Goal: Task Accomplishment & Management: Contribute content

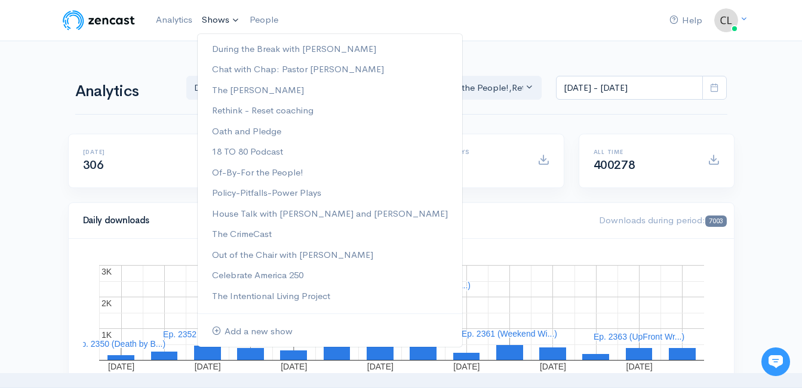
click at [231, 20] on link "Shows" at bounding box center [221, 20] width 48 height 26
click at [261, 254] on link "Out of the Chair with [PERSON_NAME]" at bounding box center [330, 255] width 265 height 21
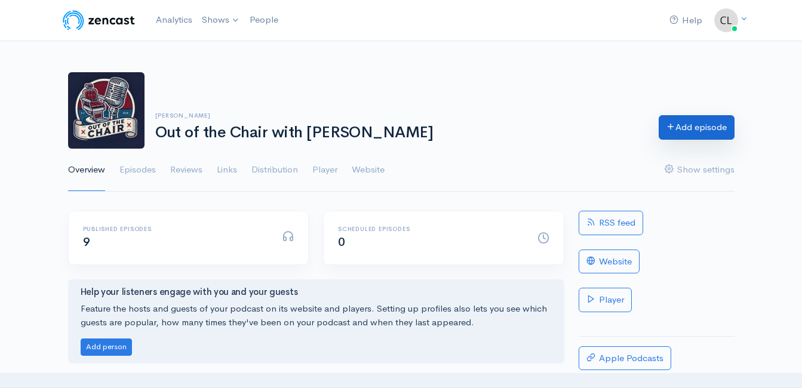
click at [732, 128] on link "Add episode" at bounding box center [697, 127] width 76 height 24
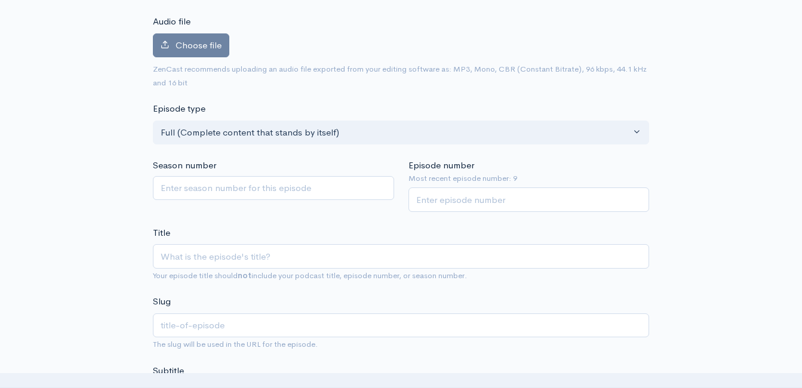
click at [397, 253] on input "Title" at bounding box center [401, 256] width 496 height 24
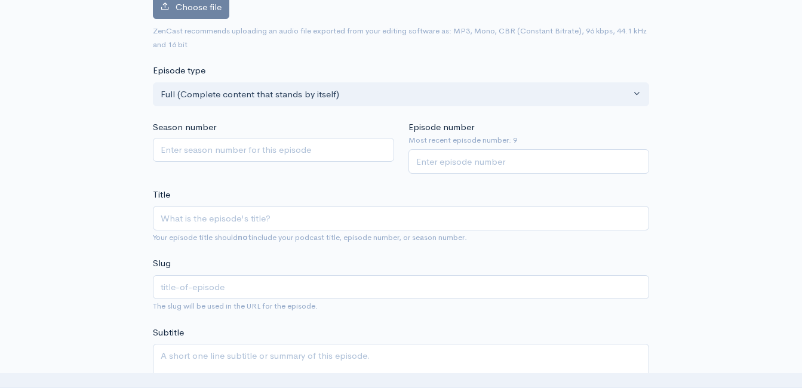
scroll to position [187, 0]
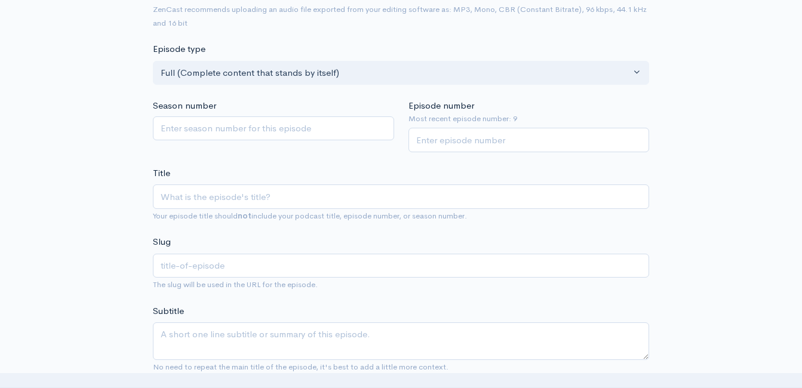
type input "S"
type input "s"
type input "Sin"
type input "sin"
type input "Sing"
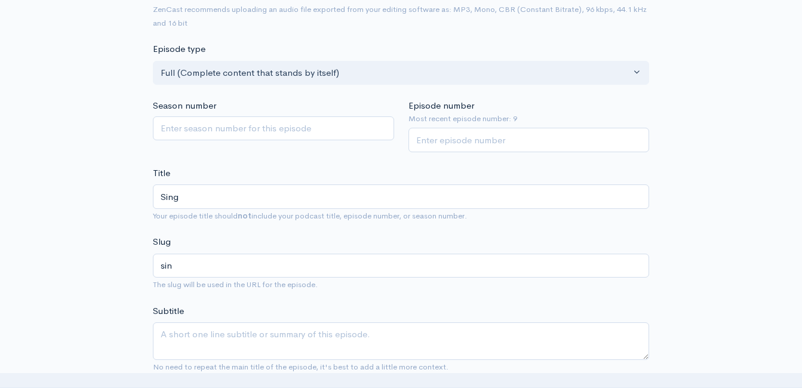
type input "sing"
type input "Singer"
type input "singer"
type input "SingerS"
type input "singers"
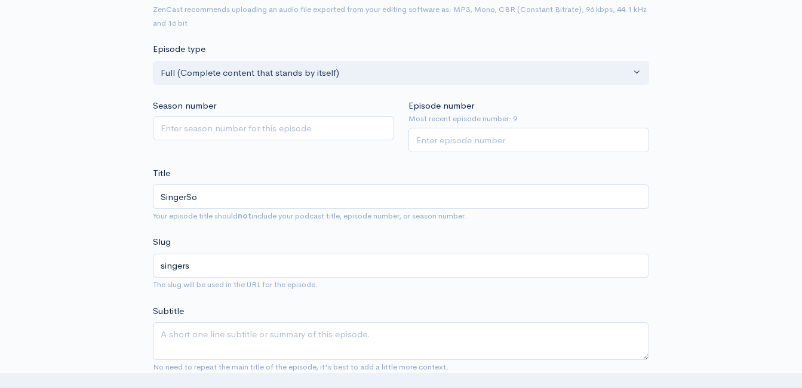
type input "SingerSon"
type input "singerson"
type input "SingerSo"
type input "singerso"
type input "SingerS"
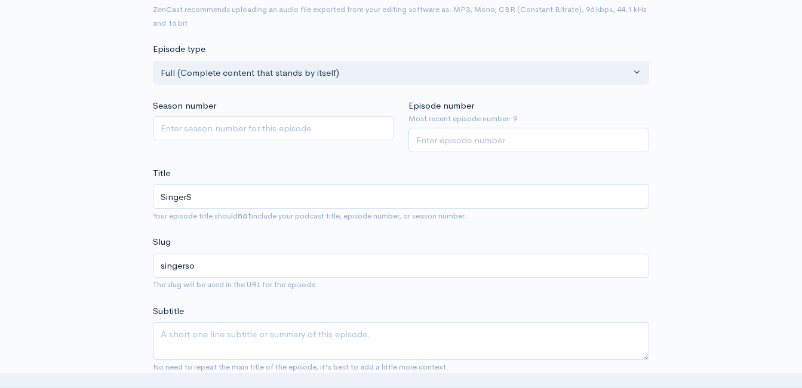
type input "singers"
type input "Singer"
type input "singer"
type input "Singer/S"
type input "singers"
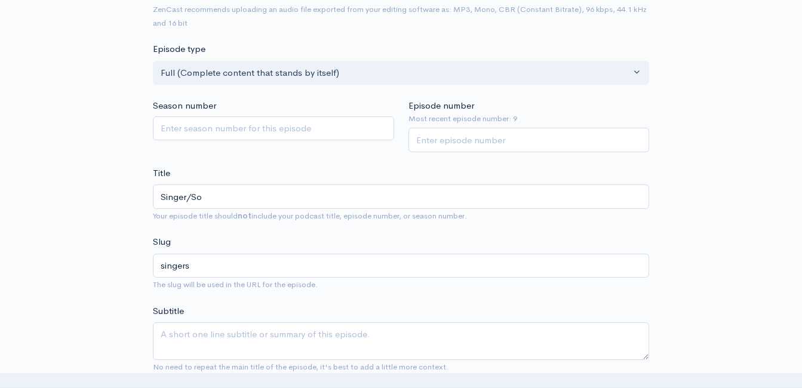
type input "Singer/Son"
type input "singerson"
type input "Singer/Song"
type input "singersong"
type input "Singer/Songw"
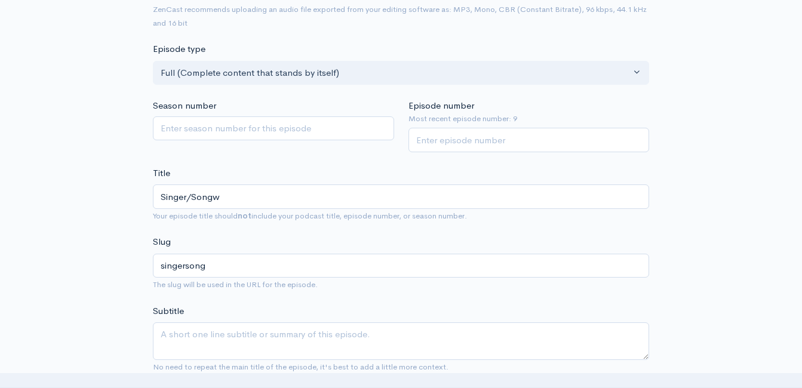
type input "singersongw"
type input "Singer/Songwr"
type input "singersongwr"
type input "Singer/Songwri"
type input "singersongwri"
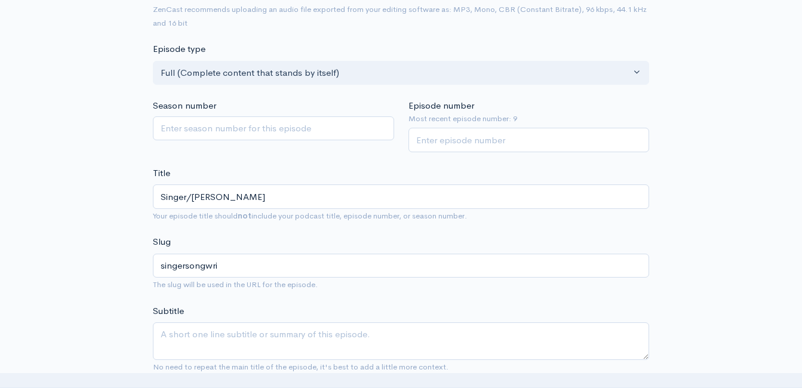
type input "Singer/Songwrit"
type input "singersongwrit"
type input "Singer/Songwriter"
type input "singersongwriter"
type input "Singer/Songwriter M"
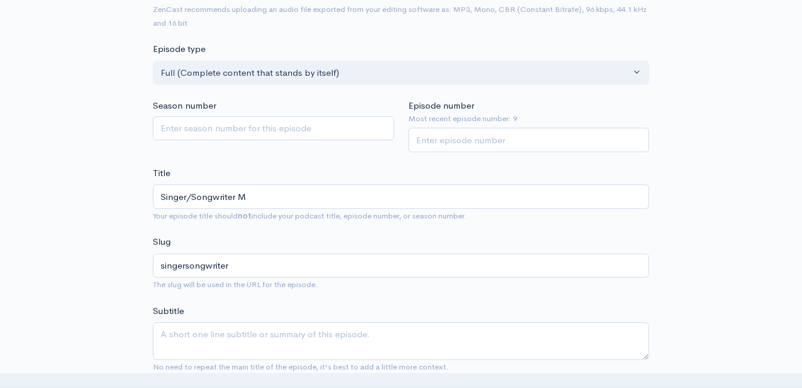
type input "singersongwriter-m"
type input "Singer/Songwriter Ma"
type input "singersongwriter-ma"
type input "Singer/Songwriter M"
type input "singersongwriter-m"
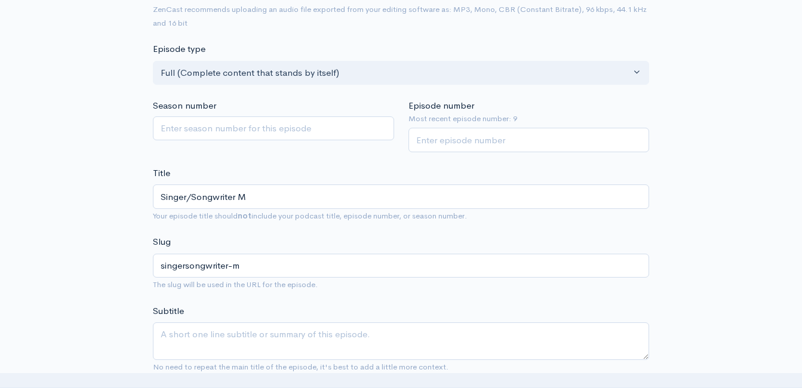
type input "Singer/Songwriter"
type input "singersongwriter"
type input "Singer/Songwriter L"
type input "singersongwriter-l"
type input "Singer/Songwriter La"
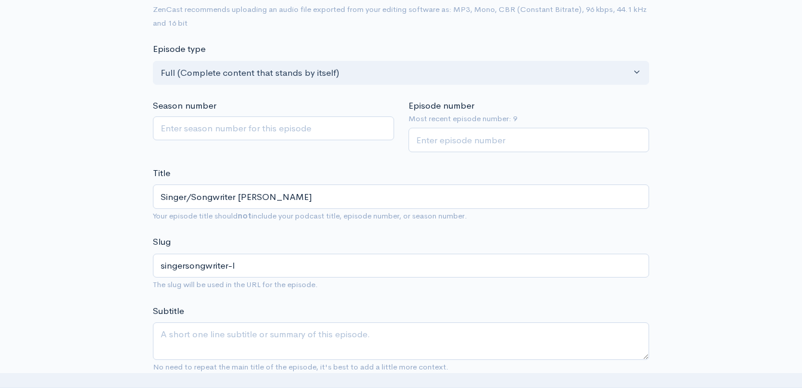
type input "singersongwriter-la"
type input "Singer/Songwriter Lar"
type input "singersongwriter-lar"
type input "Singer/Songwriter Larr"
type input "singersongwriter-larr"
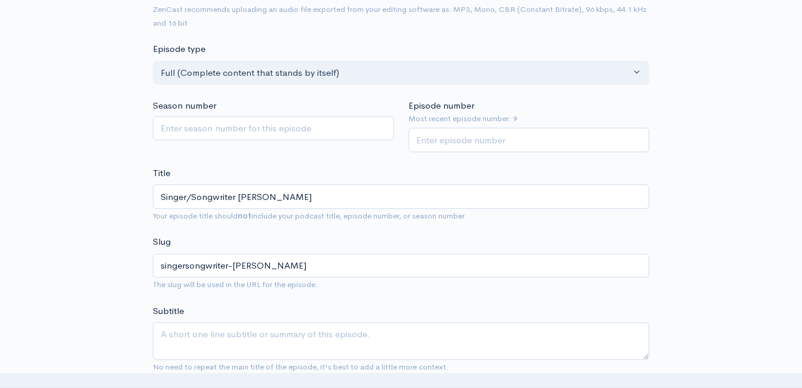
type input "Singer/Songwriter Larry"
type input "singersongwriter-larry"
type input "Singer/Songwriter Larry F"
type input "singersongwriter-larry-f"
type input "Singer/Songwriter Larry Fl"
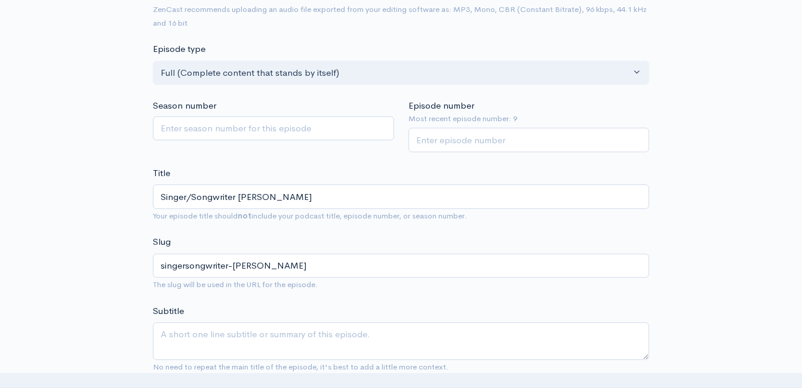
type input "singersongwriter-larry-fl"
type input "Singer/Songwriter Larry Fle"
type input "singersongwriter-larry-fle"
type input "Singer/Songwriter Larry Flee"
type input "singersongwriter-larry-flee"
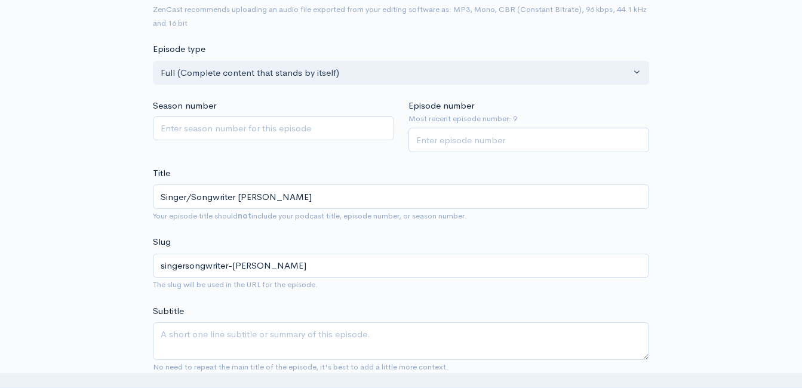
type input "Singer/Songwriter Larry Fleet"
type input "singersongwriter-larry-fleet"
type input "Singer/Songwriter Larry Fleet j"
type input "singersongwriter-larry-fleet-j"
type input "Singer/Songwriter Larry Fleet joi"
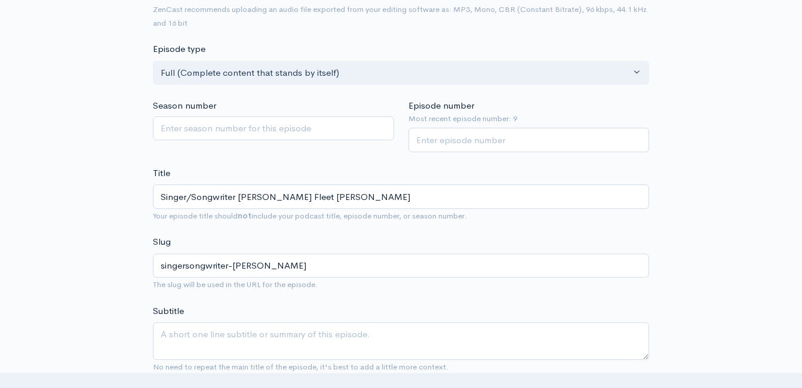
type input "singersongwriter-larry-fleet-joi"
type input "Singer/Songwriter Larry Fleet join"
type input "singersongwriter-larry-fleet-join"
type input "Singer/Songwriter Larry Fleet joins"
type input "singersongwriter-larry-fleet-joins"
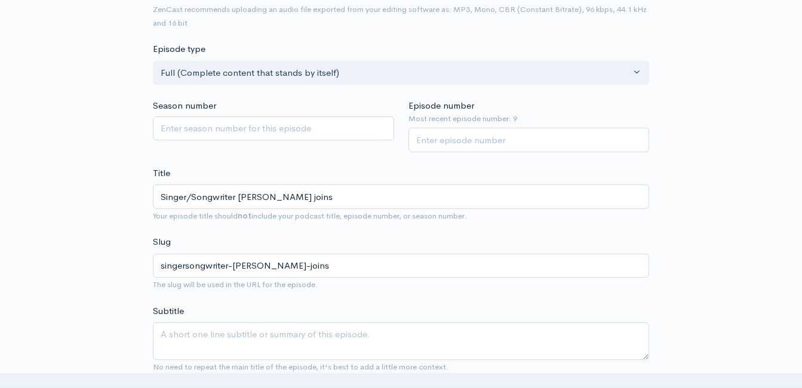
type input "Singer/Songwriter Larry Fleet joins M"
type input "singersongwriter-larry-fleet-joins-m"
type input "Singer/Songwriter Larry Fleet joins Ma"
type input "singersongwriter-larry-fleet-joins-ma"
type input "Singer/Songwriter Larry Fleet joins Mat"
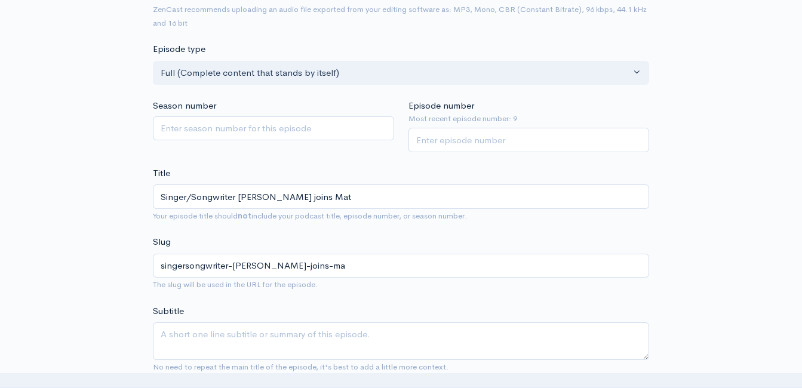
type input "singersongwriter-larry-fleet-joins-mat"
type input "Singer/Songwriter Larry Fleet joins Matt"
type input "singersongwriter-larry-fleet-joins-matt"
type input "Singer/Songwriter Larry Fleet joins Matty"
type input "singersongwriter-larry-fleet-joins-matty"
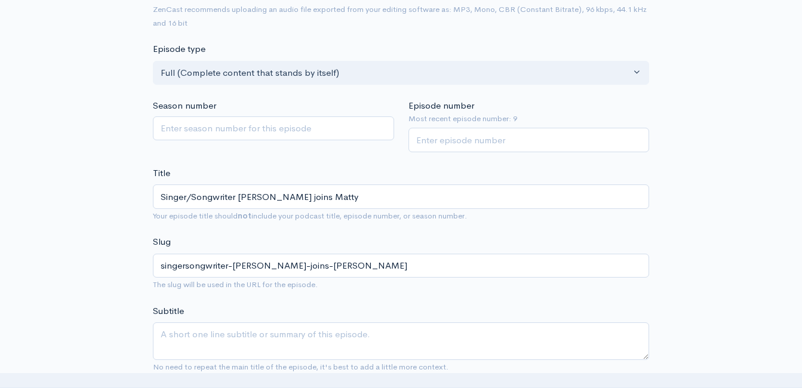
type input "Singer/Songwriter Larry Fleet joins Matt"
type input "singersongwriter-larry-fleet-joins-matt"
type input "Singer/Songwriter Larry Fleet joins Matt P"
type input "singersongwriter-larry-fleet-joins-matt-p"
type input "Singer/Songwriter Larry Fleet joins Matt Pa"
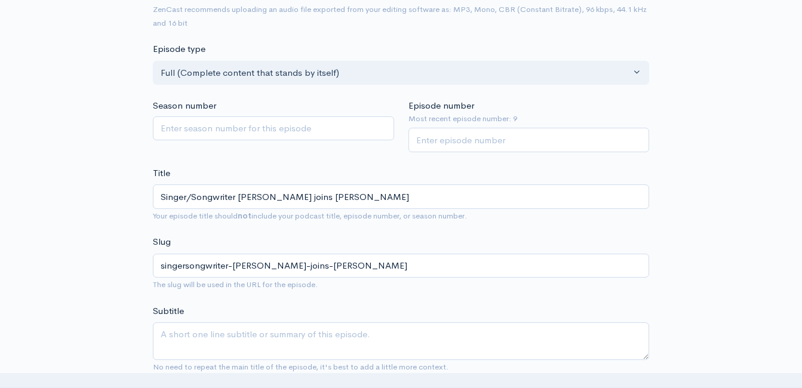
type input "singersongwriter-larry-fleet-joins-matt-pa"
type input "Singer/Songwriter Larry Fleet joins Matt Pat"
type input "singersongwriter-larry-fleet-joins-matt-pat"
type input "Singer/Songwriter Larry Fleet joins Matt Patt"
type input "singersongwriter-larry-fleet-joins-matt-patt"
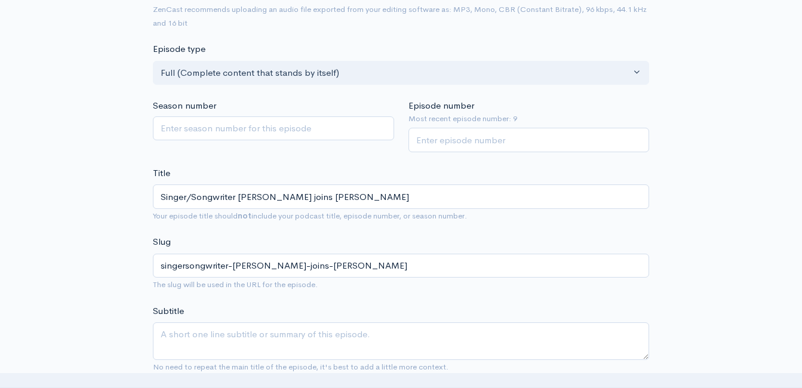
type input "Singer/Songwriter Larry Fleet joins Matt Patty"
type input "singersongwriter-larry-fleet-joins-matt-patty"
type input "Singer/Songwriter Larry Fleet joins Matt Patty an"
type input "singersongwriter-larry-fleet-joins-matt-patty-a"
type input "Singer/Songwriter Larry Fleet joins Matt Patty and"
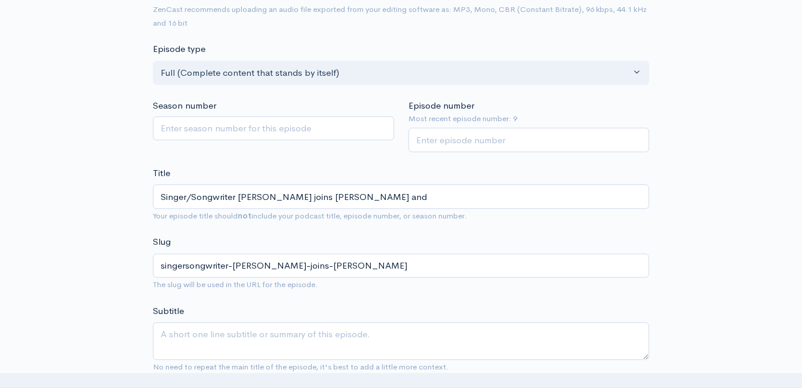
type input "singersongwriter-larry-fleet-joins-matt-patty-and"
type input "Singer/Songwriter Larry Fleet joins Matt Patty and C"
type input "singersongwriter-larry-fleet-joins-matt-patty-and-c"
type input "Singer/Songwriter Larry Fleet joins Matt Patty and Cli"
type input "singersongwriter-larry-fleet-joins-matt-patty-and-cli"
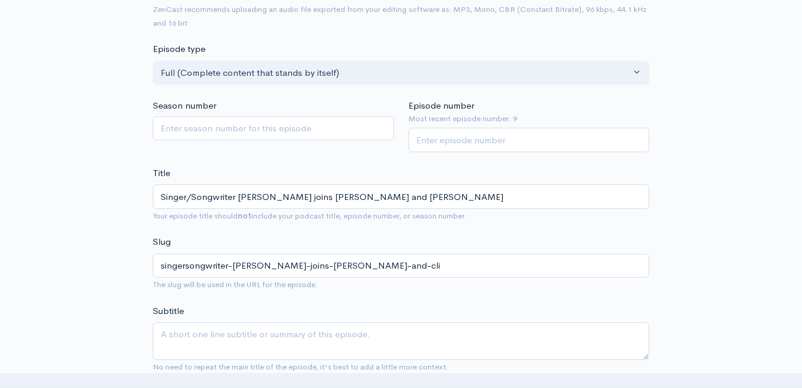
type input "Singer/Songwriter Larry Fleet joins Matt Patty and Clin"
type input "singersongwriter-larry-fleet-joins-matt-patty-and-clin"
type input "Singer/Songwriter Larry Fleet joins Matt Patty and Clint"
type input "singersongwriter-larry-fleet-joins-matt-patty-and-clint"
type input "Singer/Songwriter Larry Fleet joins Matt Patty and Clint I"
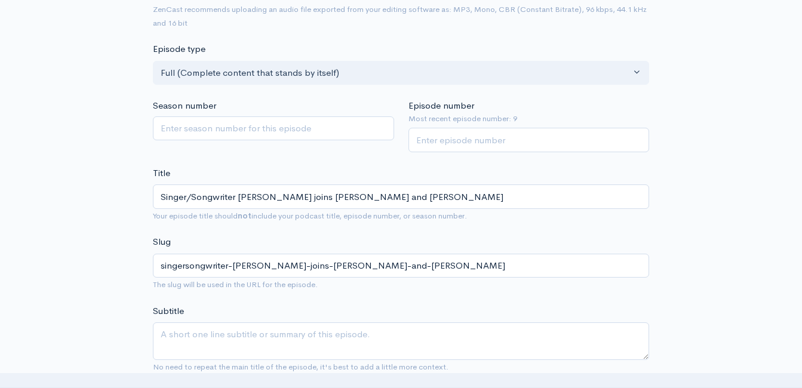
type input "singersongwriter-larry-fleet-joins-matt-patty-and-clint-i"
type input "Singer/Songwriter Larry Fleet joins Matt Patty and Clint In"
type input "singersongwriter-larry-fleet-joins-matt-patty-and-clint-in"
type input "Singer/Songwriter Larry Fleet joins Matt Patty and Clint In-S"
type input "singersongwriter-larry-fleet-joins-matt-patty-and-clint-in-s"
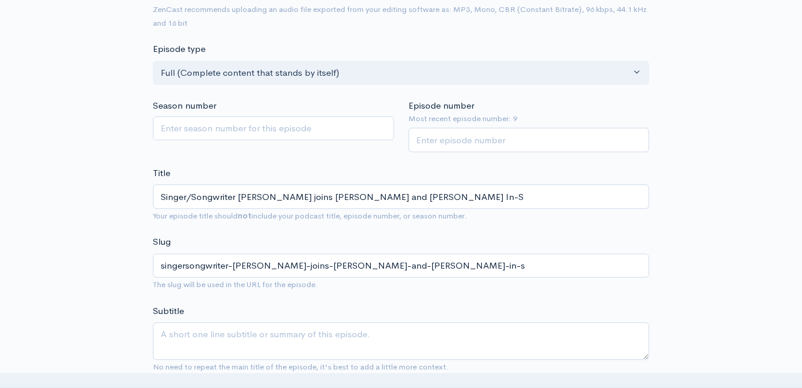
type input "Singer/Songwriter Larry Fleet joins Matt Patty and Clint In-St"
type input "singersongwriter-larry-fleet-joins-matt-patty-and-clint-in-st"
type input "Singer/Songwriter Larry Fleet joins Matt Patty and Clint In-Stud"
type input "singersongwriter-larry-fleet-joins-matt-patty-and-clint-in-stud"
type input "Singer/Songwriter Larry Fleet joins Matt Patty and Clint In-Studi"
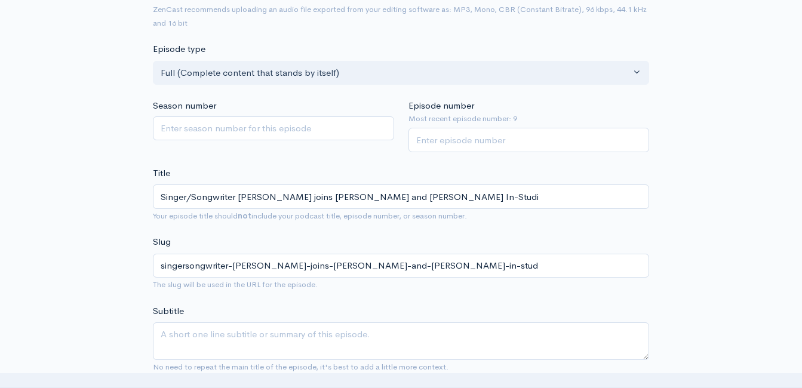
type input "singersongwriter-larry-fleet-joins-matt-patty-and-clint-in-studi"
type input "Singer/Songwriter Larry Fleet joins Matt Patty and Clint In-Studio"
type input "singersongwriter-larry-fleet-joins-matt-patty-and-clint-in-studio"
type input "Singer/Songwriter Larry Fleet joins Matt Patty and Clint In-Studio!"
click at [442, 143] on input "Episode number" at bounding box center [528, 140] width 241 height 24
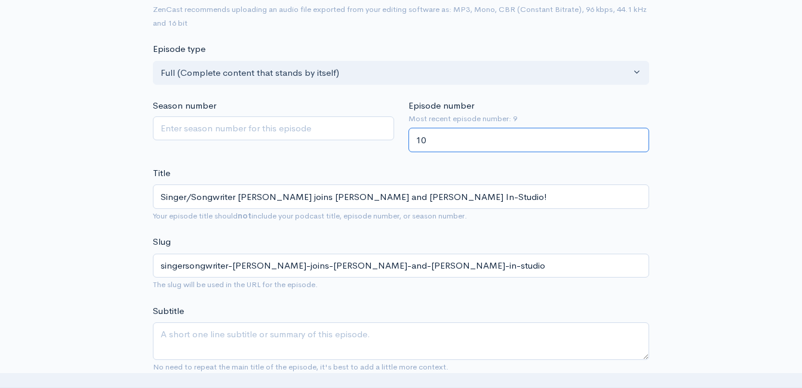
type input "10"
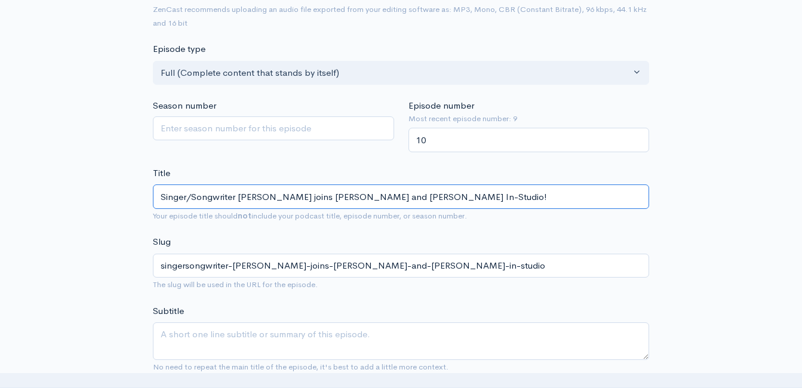
click at [217, 199] on input "Singer/Songwriter Larry Fleet joins Matt Patty and Clint In-Studio!" at bounding box center [401, 197] width 496 height 24
click at [217, 198] on input "Singer/Songwriter Larry Fleet joins Matt Patty and Clint In-Studio!" at bounding box center [401, 197] width 496 height 24
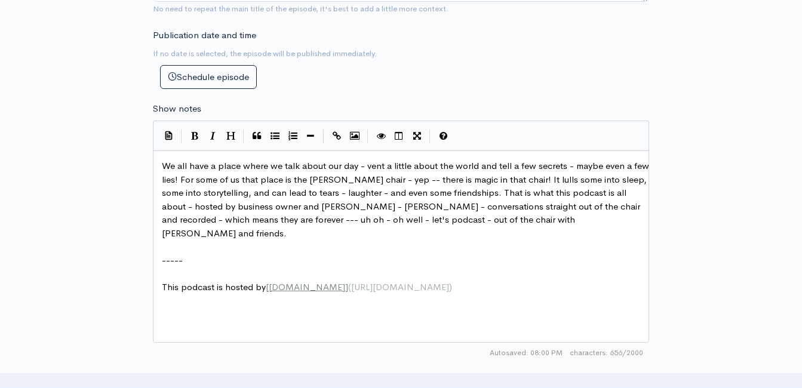
scroll to position [4, 0]
click at [166, 165] on span "We all have a place where we talk about our day - vent a little about the world…" at bounding box center [407, 199] width 490 height 79
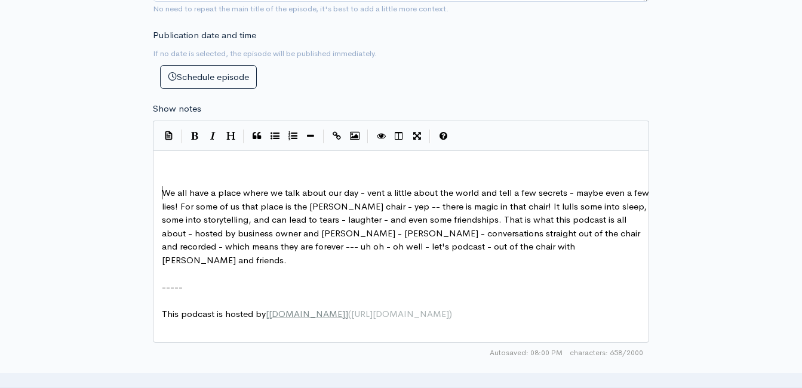
click at [174, 171] on div "​ ​ We all have a place where we talk about our day - vent a little about the w…" at bounding box center [405, 239] width 492 height 161
type textarea "This did NOT suck at all! What a great conversation"
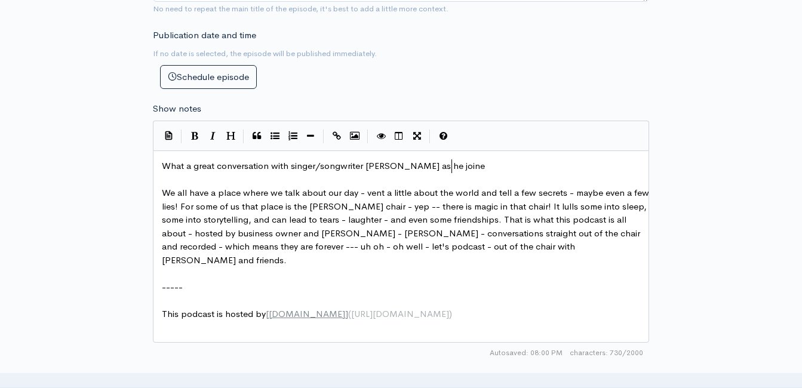
type textarea "What a great conversation with singer/songwriter Larry Fleet as he joine"
type textarea "d Matt in-studio"
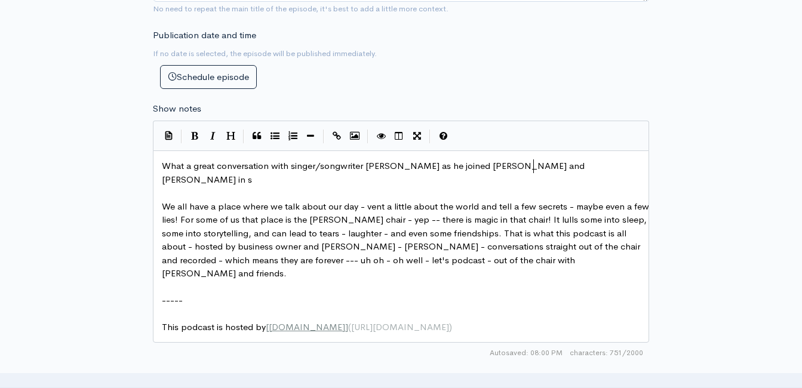
type textarea "and Clint in st"
type textarea "-su"
type textarea "tudio!"
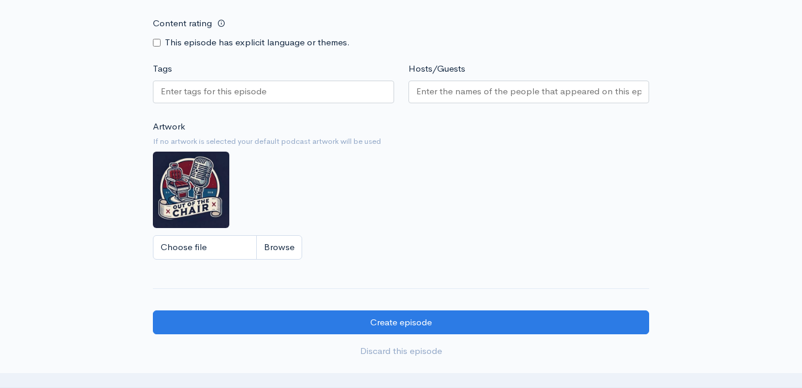
scroll to position [1055, 0]
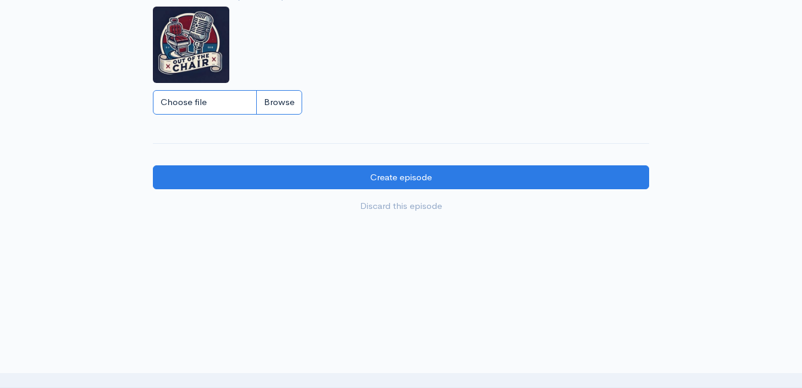
click at [290, 99] on input "Choose file" at bounding box center [227, 102] width 149 height 24
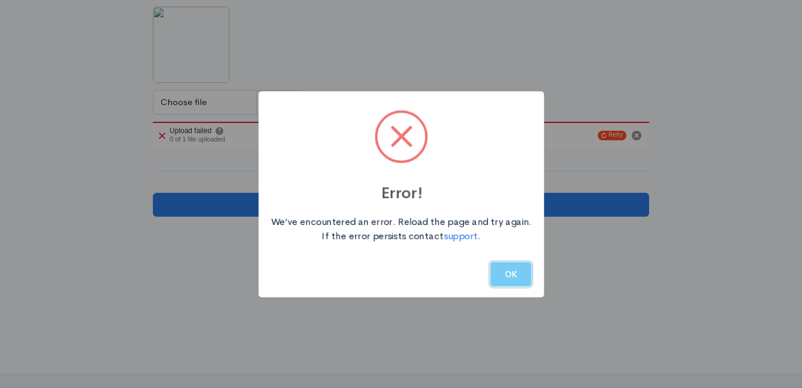
click at [512, 275] on button "OK" at bounding box center [510, 274] width 41 height 24
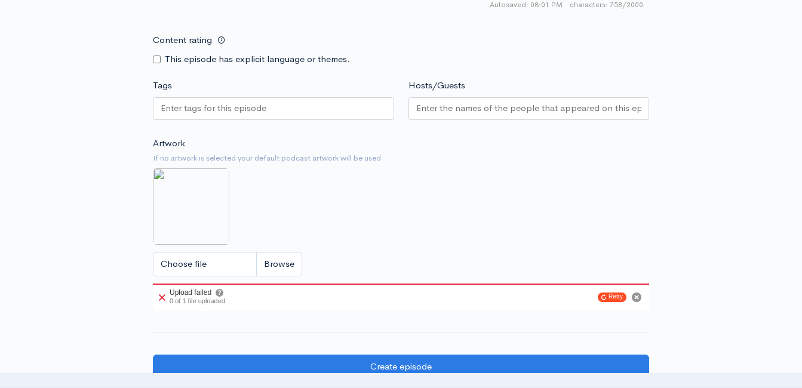
scroll to position [876, 0]
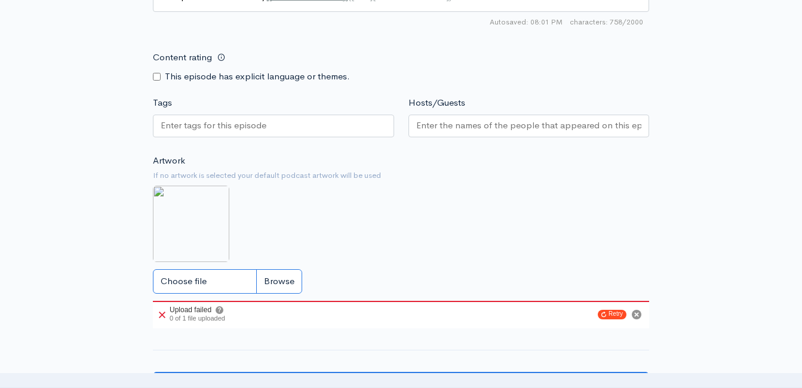
click at [275, 275] on input "Choose file" at bounding box center [227, 281] width 149 height 24
type input "C:\fakepath\363387805_725767299354491_452730931762762825_n.jpg"
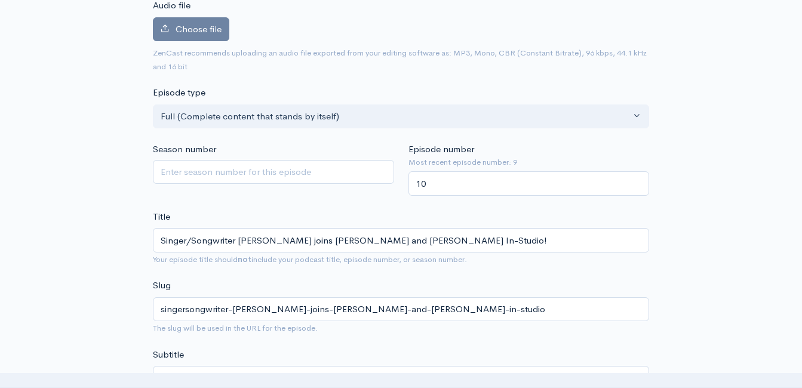
scroll to position [0, 0]
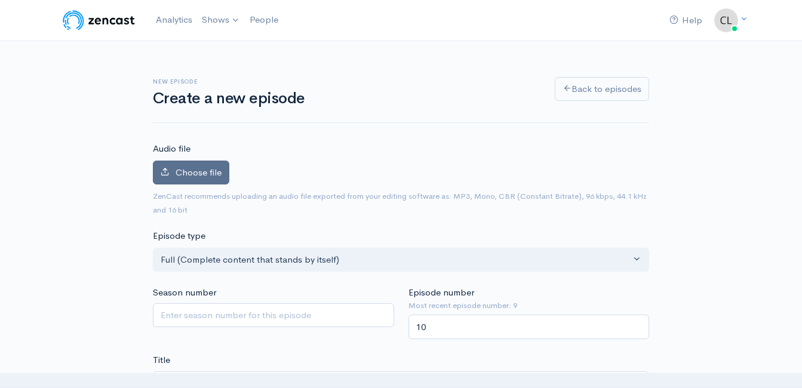
click at [192, 173] on span "Choose file" at bounding box center [199, 172] width 46 height 11
click at [0, 0] on input "Choose file" at bounding box center [0, 0] width 0 height 0
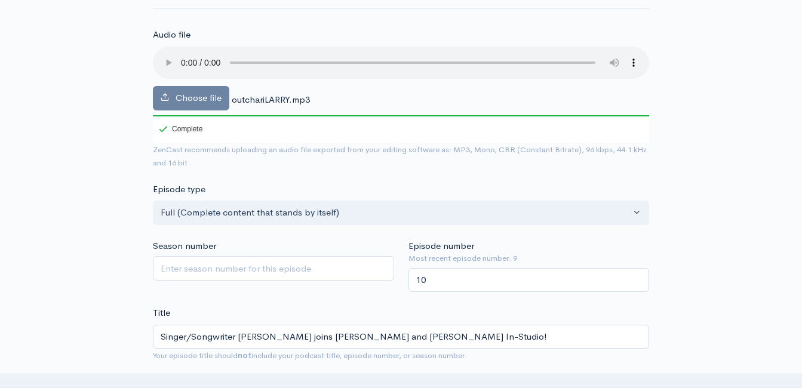
scroll to position [119, 0]
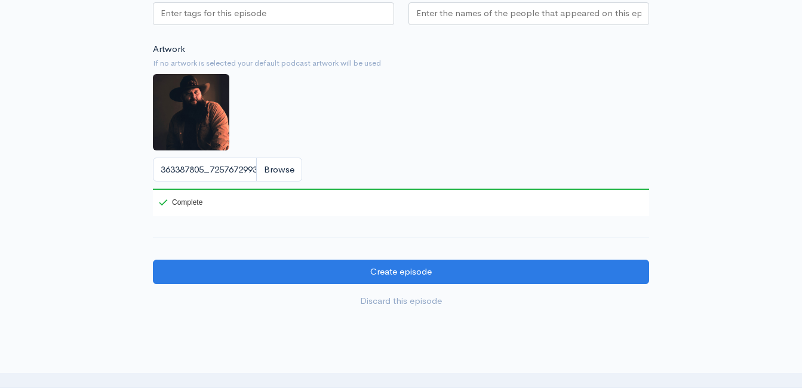
scroll to position [1075, 0]
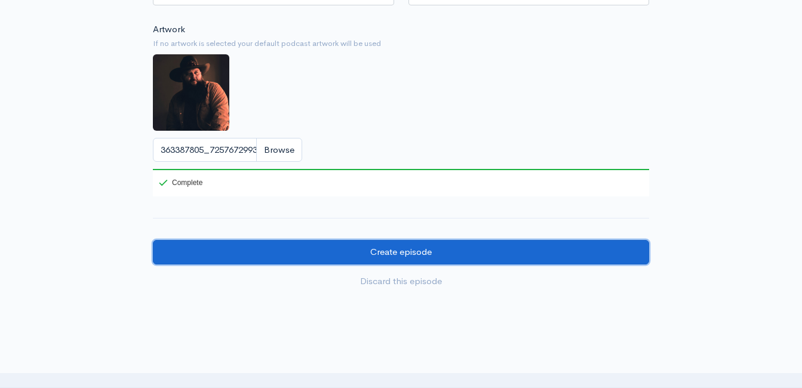
click at [469, 254] on input "Create episode" at bounding box center [401, 252] width 496 height 24
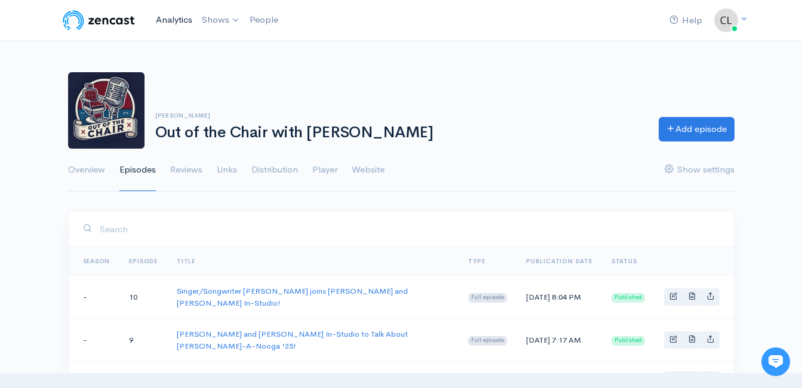
click at [177, 17] on link "Analytics" at bounding box center [174, 20] width 46 height 26
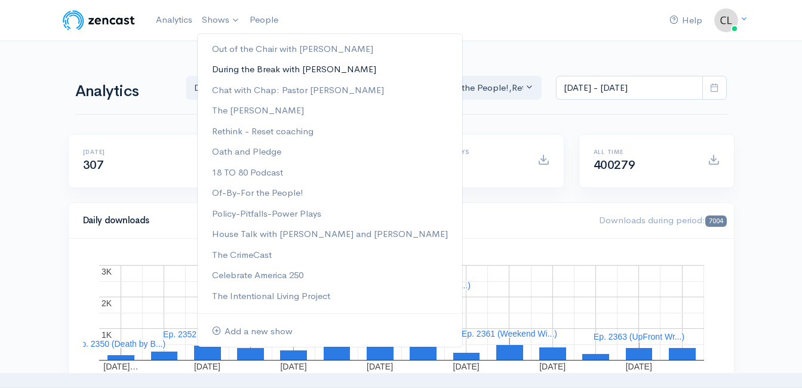
click at [256, 70] on link "During the Break with [PERSON_NAME]" at bounding box center [330, 69] width 265 height 21
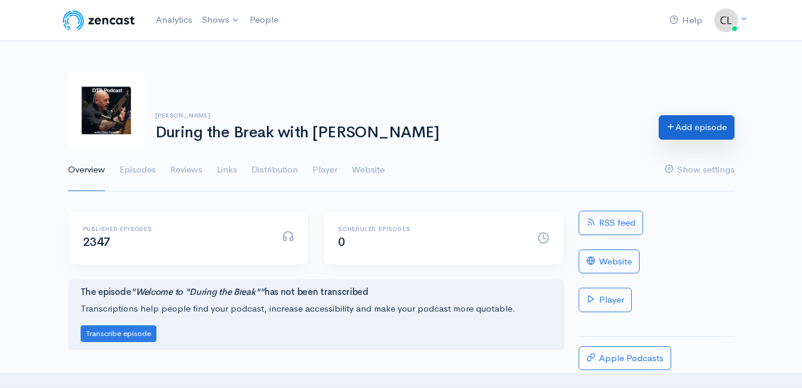
click at [688, 129] on link "Add episode" at bounding box center [697, 127] width 76 height 24
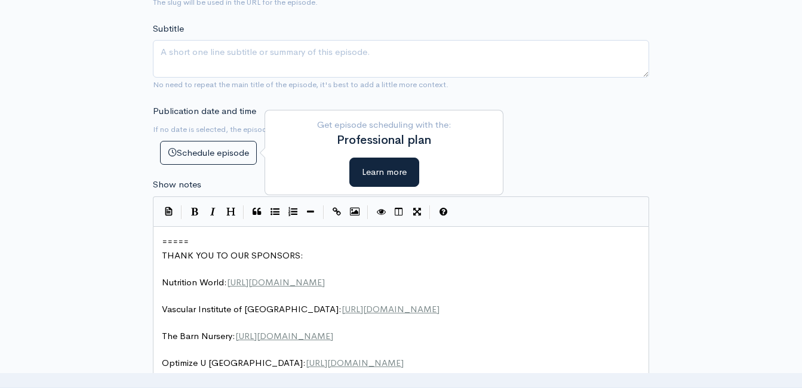
scroll to position [485, 0]
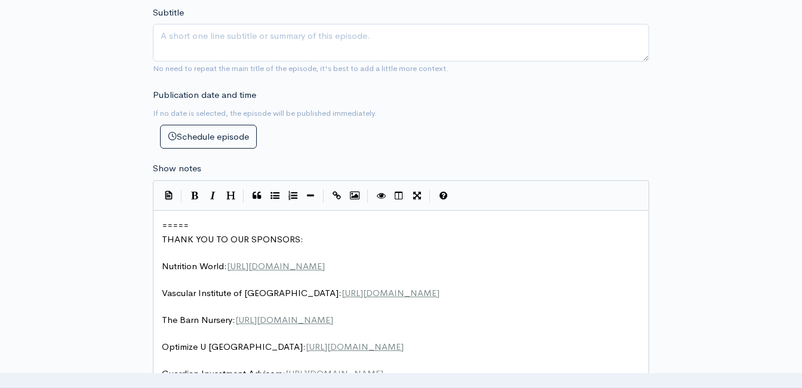
type input "Singer/Songwriter Larry Fleet joins Matt Patty and Clint In-Studio!"
type input "singersongwriter-larry-fleet-joins-matt-patty-and-clint-in-studio"
click at [163, 222] on span "=====" at bounding box center [175, 225] width 27 height 11
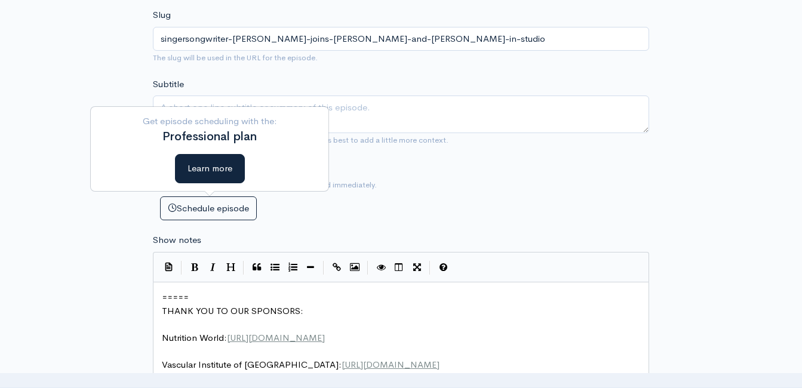
scroll to position [306, 0]
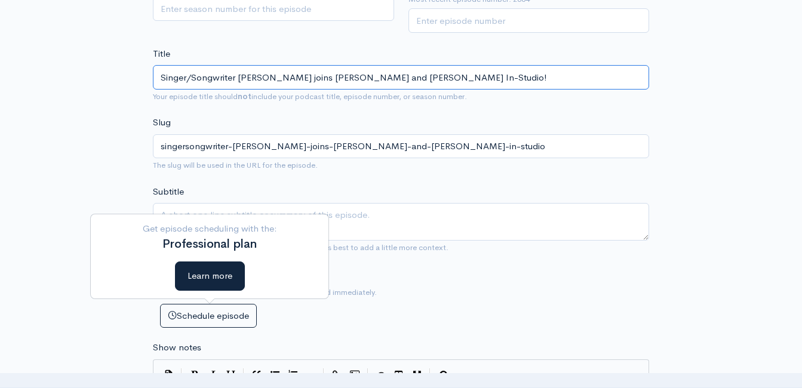
click at [160, 76] on input "Singer/Songwriter Larry Fleet joins Matt Patty and Clint In-Studio!" at bounding box center [401, 77] width 496 height 24
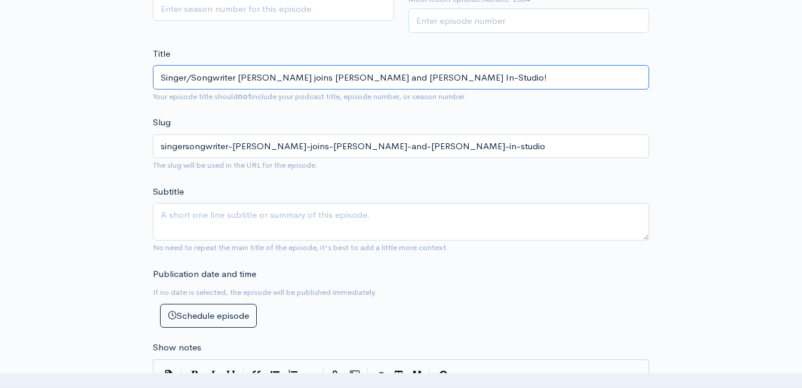
type input "OSinger/Songwriter Larry Fleet joins Matt Patty and Clint In-Studio!"
type input "osingersongwriter-larry-fleet-joins-matt-patty-and-clint-in-studio"
type input "OuSinger/Songwriter Larry Fleet joins Matt Patty and Clint In-Studio!"
type input "ousingersongwriter-larry-fleet-joins-matt-patty-and-clint-in-studio"
type input "OutSinger/Songwriter Larry Fleet joins Matt Patty and Clint In-Studio!"
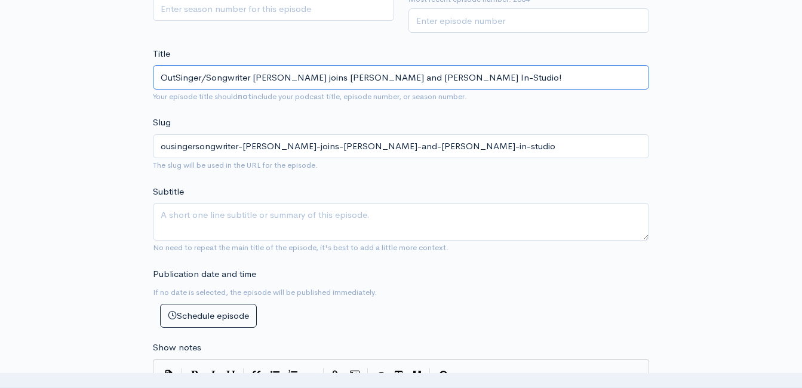
type input "outsingersongwriter-larry-fleet-joins-matt-patty-and-clint-in-studio"
type input "Out Singer/Songwriter Larry Fleet joins Matt Patty and Clint In-Studio!"
type input "out-singersongwriter-larry-fleet-joins-matt-patty-and-clint-in-studio"
type input "Out oSinger/Songwriter Larry Fleet joins Matt Patty and Clint In-Studio!"
type input "out-osingersongwriter-larry-fleet-joins-matt-patty-and-clint-in-studio"
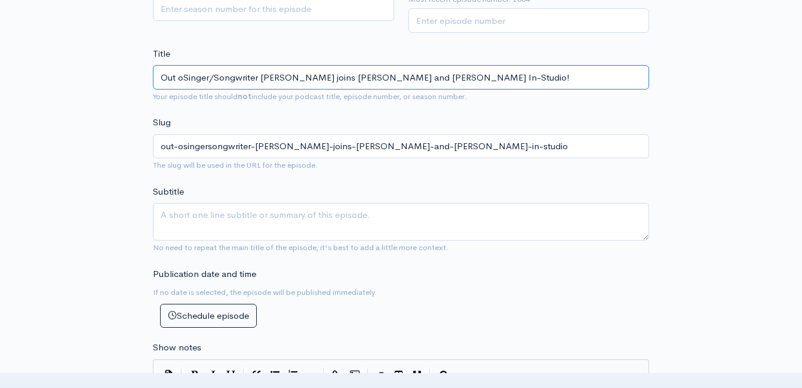
type input "Out ofSinger/Songwriter Larry Fleet joins Matt Patty and Clint In-Studio!"
type input "out-ofsingersongwriter-larry-fleet-joins-matt-patty-and-clint-in-studio"
type input "Out of Singer/Songwriter Larry Fleet joins Matt Patty and Clint In-Studio!"
type input "out-of-singersongwriter-larry-fleet-joins-matt-patty-and-clint-in-studio"
type input "Out of tSinger/Songwriter Larry Fleet joins Matt Patty and Clint In-Studio!"
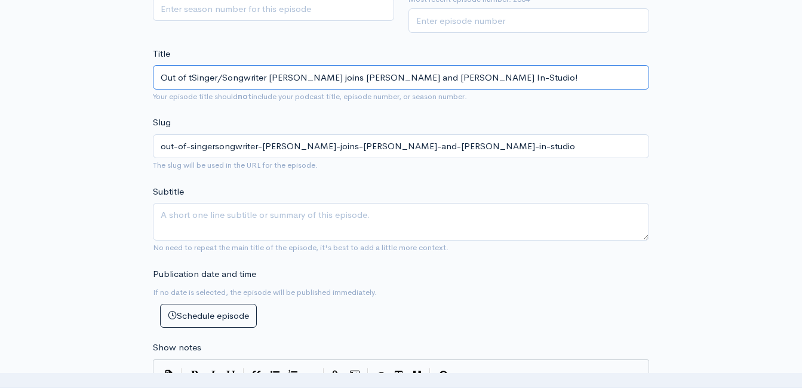
type input "out-of-tsingersongwriter-larry-fleet-joins-matt-patty-and-clint-in-studio"
type input "Out of theSinger/Songwriter Larry Fleet joins Matt Patty and Clint In-Studio!"
type input "out-of-thesingersongwriter-larry-fleet-joins-matt-patty-and-clint-in-studio"
type input "Out of the Singer/Songwriter Larry Fleet joins Matt Patty and Clint In-Studio!"
type input "out-of-the-singersongwriter-larry-fleet-joins-matt-patty-and-clint-in-studio"
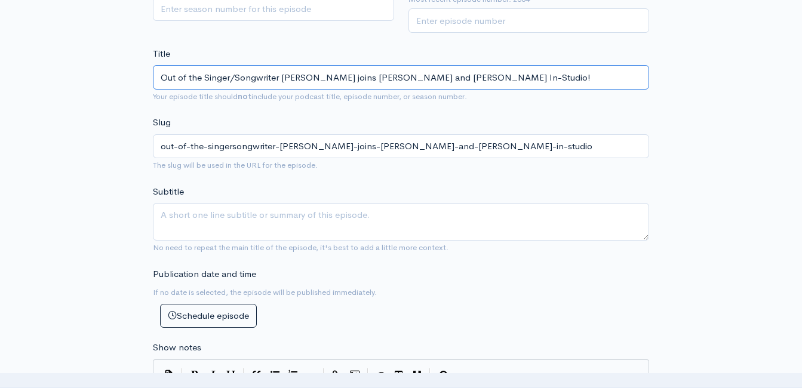
type input "Out of the CSinger/Songwriter Larry Fleet joins Matt Patty and Clint In-Studio!"
type input "out-of-the-csingersongwriter-larry-fleet-joins-matt-patty-and-clint-in-studio"
type input "Out of the ChaSinger/Songwriter Larry Fleet joins Matt Patty and Clint In-Studi…"
type input "out-of-the-chasingersongwriter-larry-fleet-joins-matt-patty-and-clint-in-studio"
type input "Out of the ChaiSinger/Songwriter Larry Fleet joins Matt Patty and Clint In-Stud…"
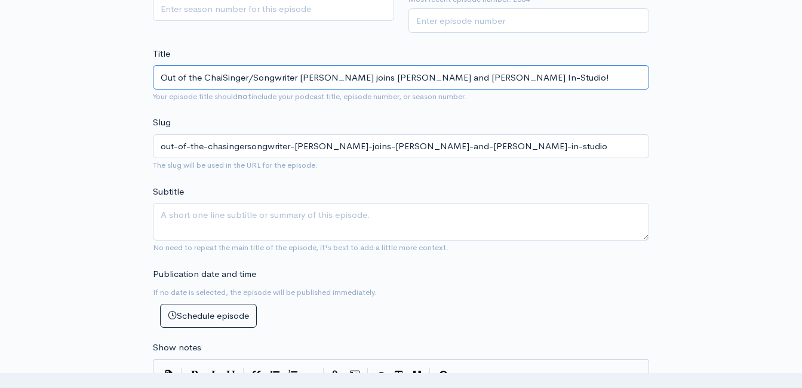
type input "out-of-the-chaisingersongwriter-larry-fleet-joins-matt-patty-and-clint-in-studio"
type input "Out of the ChairSinger/Songwriter Larry Fleet joins Matt Patty and Clint In-Stu…"
type input "out-of-the-chairsingersongwriter-larry-fleet-joins-matt-patty-and-clint-in-stud…"
type input "Out of the Chair Singer/Songwriter Larry Fleet joins Matt Patty and Clint In-St…"
type input "out-of-the-chair-singersongwriter-larry-fleet-joins-matt-patty-and-clint-in-stu…"
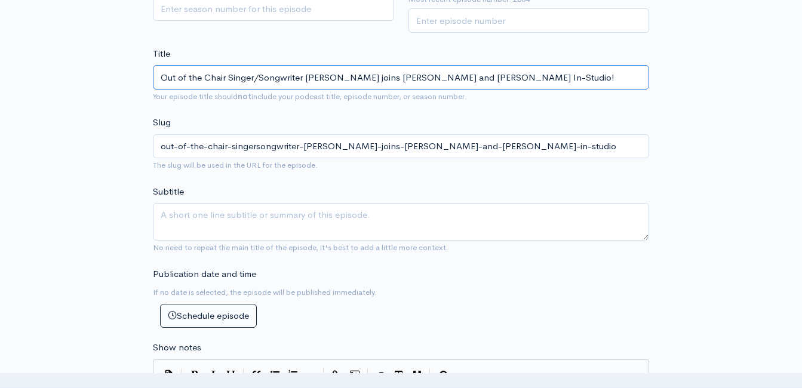
type input "Out of the Chair pSinger/Songwriter Larry Fleet joins Matt Patty and Clint In-S…"
type input "out-of-the-chair-psingersongwriter-larry-fleet-joins-matt-patty-and-clint-in-st…"
type input "Out of the Chair Singer/Songwriter Larry Fleet joins Matt Patty and Clint In-St…"
type input "out-of-the-chair-singersongwriter-larry-fleet-joins-matt-patty-and-clint-in-stu…"
type input "Out of the Chair pSinger/Songwriter Larry Fleet joins Matt Patty and Clint In-S…"
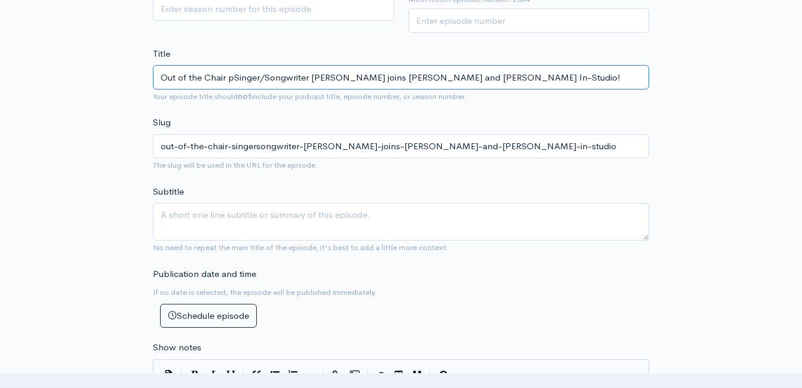
type input "out-of-the-chair-psingersongwriter-larry-fleet-joins-matt-patty-and-clint-in-st…"
type input "Out of the Chair podSinger/Songwriter Larry Fleet joins Matt Patty and Clint In…"
type input "out-of-the-chair-podsingersongwriter-larry-fleet-joins-matt-patty-and-clint-in-…"
type input "Out of the Chair poSinger/Songwriter Larry Fleet joins Matt Patty and Clint In-…"
type input "out-of-the-chair-posingersongwriter-larry-fleet-joins-matt-patty-and-clint-in-s…"
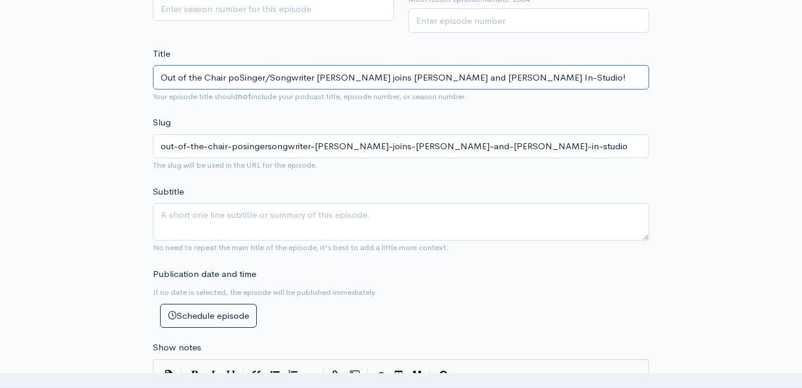
type input "Out of the Chair pSinger/Songwriter Larry Fleet joins Matt Patty and Clint In-S…"
type input "out-of-the-chair-psingersongwriter-larry-fleet-joins-matt-patty-and-clint-in-st…"
type input "Out of the Chair Singer/Songwriter Larry Fleet joins Matt Patty and Clint In-St…"
type input "out-of-the-chair-singersongwriter-larry-fleet-joins-matt-patty-and-clint-in-stu…"
type input "Out of the Chair PSinger/Songwriter Larry Fleet joins Matt Patty and Clint In-S…"
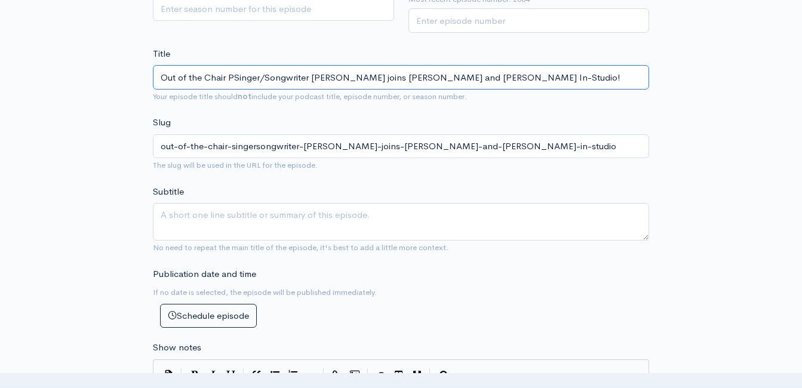
type input "out-of-the-chair-psingersongwriter-larry-fleet-joins-matt-patty-and-clint-in-st…"
type input "Out of the Chair PoSinger/Songwriter Larry Fleet joins Matt Patty and Clint In-…"
type input "out-of-the-chair-posingersongwriter-larry-fleet-joins-matt-patty-and-clint-in-s…"
type input "Out of the Chair PodSinger/Songwriter Larry Fleet joins Matt Patty and Clint In…"
type input "out-of-the-chair-podsingersongwriter-larry-fleet-joins-matt-patty-and-clint-in-…"
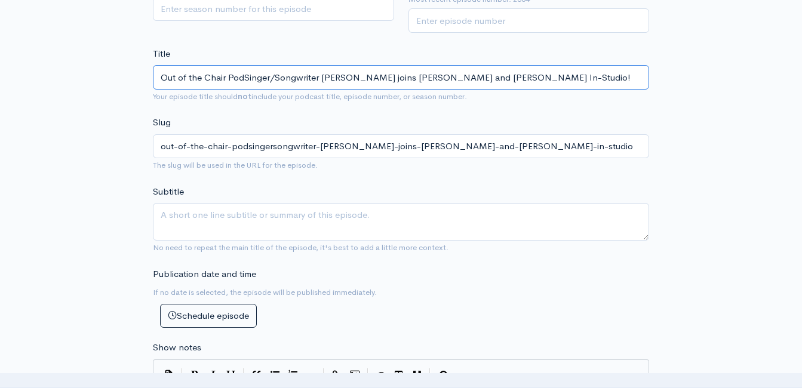
type input "Out of the Chair PodcSinger/Songwriter Larry Fleet joins Matt Patty and Clint I…"
type input "out-of-the-chair-podcsingersongwriter-larry-fleet-joins-matt-patty-and-clint-in…"
type input "Out of the Chair PodcasSinger/Songwriter Larry Fleet joins Matt Patty and Clint…"
type input "out-of-the-chair-podcassingersongwriter-larry-fleet-joins-matt-patty-and-clint-…"
type input "Out of the Chair PodcastSinger/Songwriter Larry Fleet joins Matt Patty and Clin…"
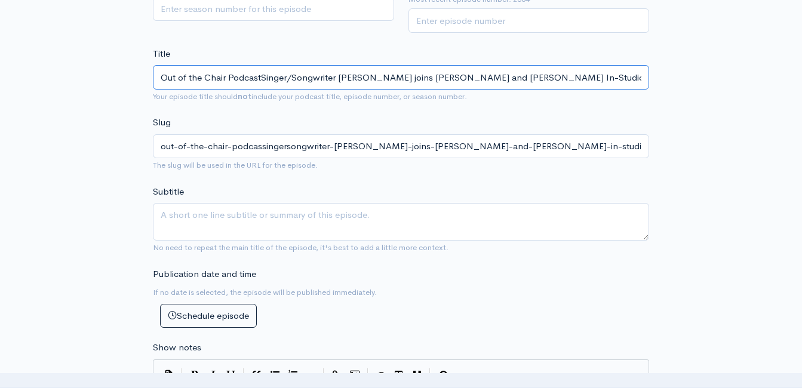
type input "out-of-the-chair-podcastsingersongwriter-larry-fleet-joins-matt-patty-and-clint…"
type input "Out of the Chair Podcast Singer/Songwriter Larry Fleet joins Matt Patty and Cli…"
type input "out-of-the-chair-podcast-singersongwriter-larry-fleet-joins-matt-patty-and-clin…"
type input "Out of the Chair Podcast SSinger/Songwriter Larry Fleet joins Matt Patty and Cl…"
type input "out-of-the-chair-podcast-ssingersongwriter-larry-fleet-joins-matt-patty-and-cli…"
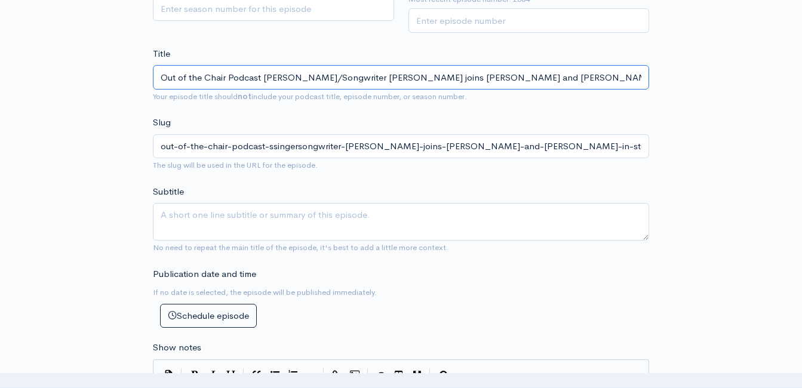
type input "Out of the Chair Podcast ShaSinger/Songwriter Larry Fleet joins Matt Patty and …"
type input "out-of-the-chair-podcast-shasingersongwriter-larry-fleet-joins-matt-patty-and-c…"
type input "Out of the Chair Podcast ShareSinger/Songwriter Larry Fleet joins Matt Patty an…"
type input "out-of-the-chair-podcast-sharesingersongwriter-larry-fleet-joins-matt-patty-and…"
type input "Out of the Chair Podcast Share: Singer/Songwriter Larry Fleet joins Matt Patty …"
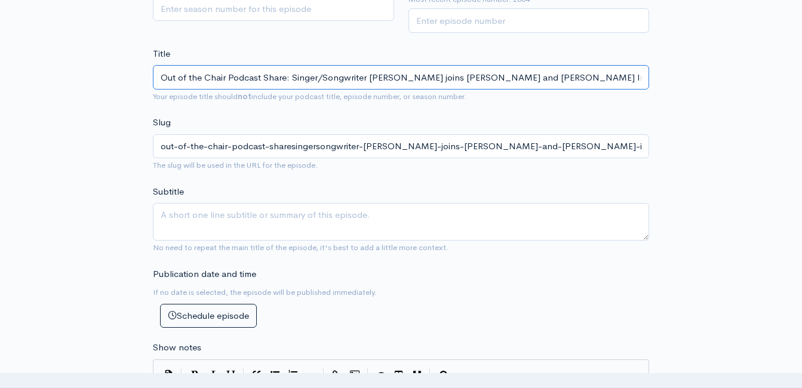
type input "out-of-the-chair-podcast-share-singersongwriter-larry-fleet-joins-matt-patty-an…"
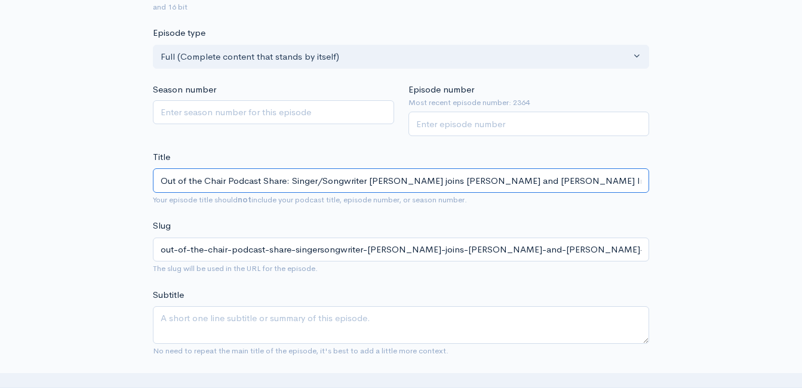
scroll to position [187, 0]
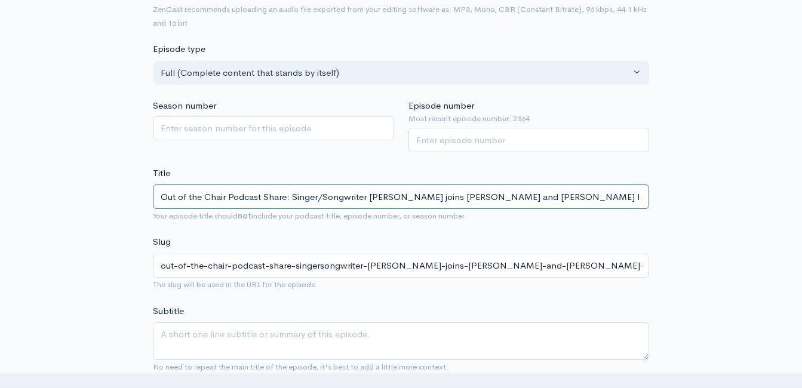
type input "Out of the Chair Podcast Share: Singer/Songwriter Larry Fleet joins Matt Patty …"
click at [545, 144] on input "Episode number" at bounding box center [528, 140] width 241 height 24
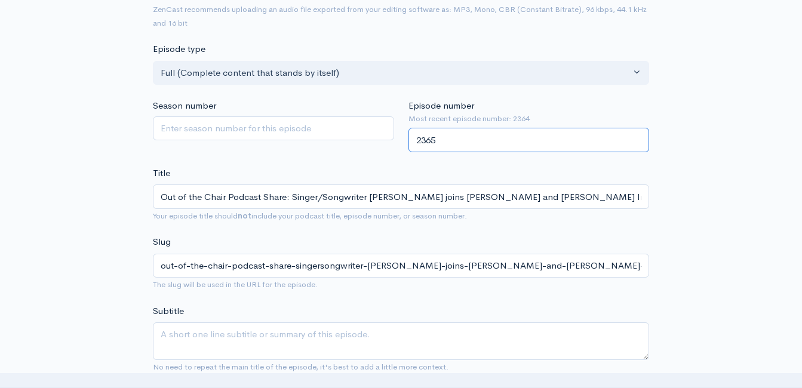
type input "2365"
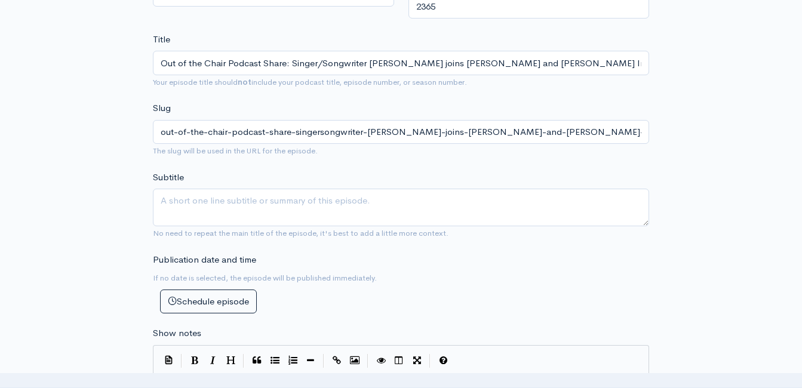
scroll to position [306, 0]
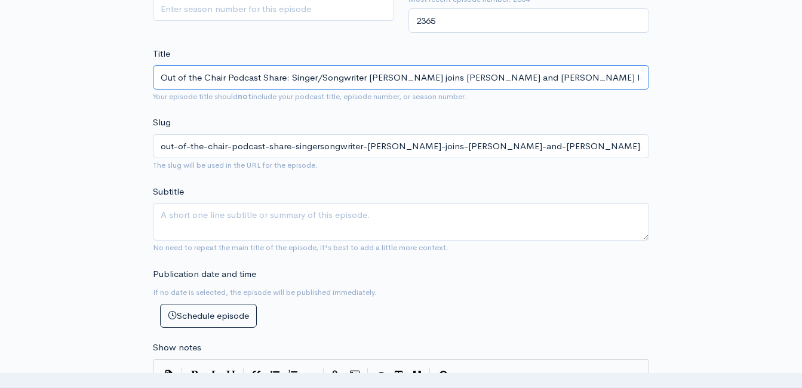
click at [416, 76] on input "Out of the Chair Podcast Share: Singer/Songwriter Larry Fleet joins Matt Patty …" at bounding box center [401, 77] width 496 height 24
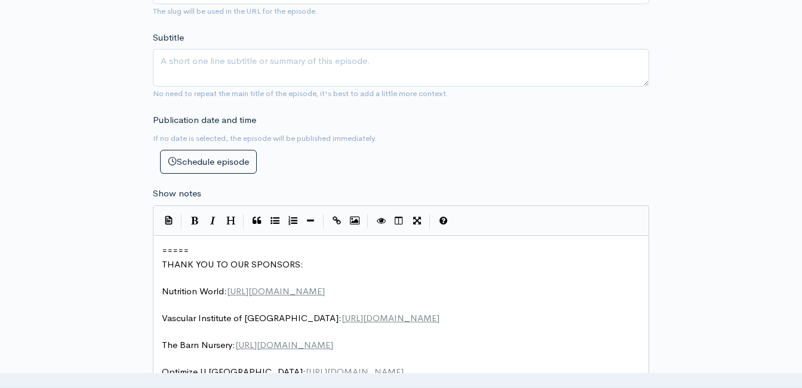
scroll to position [545, 0]
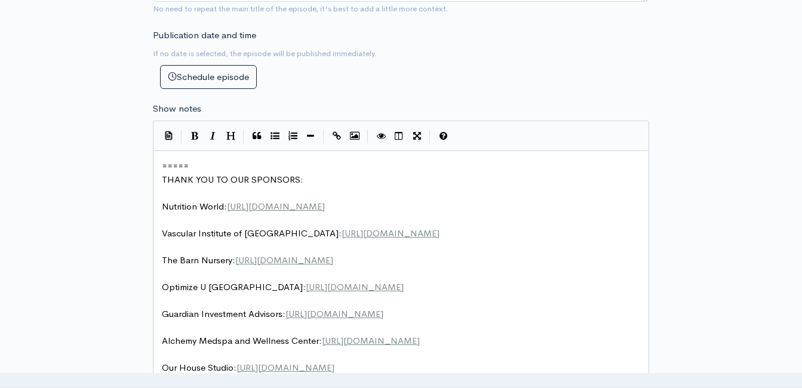
click at [161, 164] on pre "=====" at bounding box center [405, 166] width 492 height 14
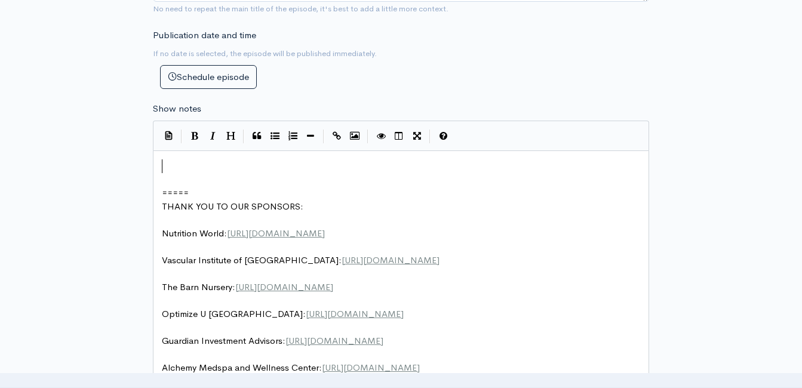
click at [205, 164] on pre "​" at bounding box center [405, 166] width 492 height 14
type textarea "​"
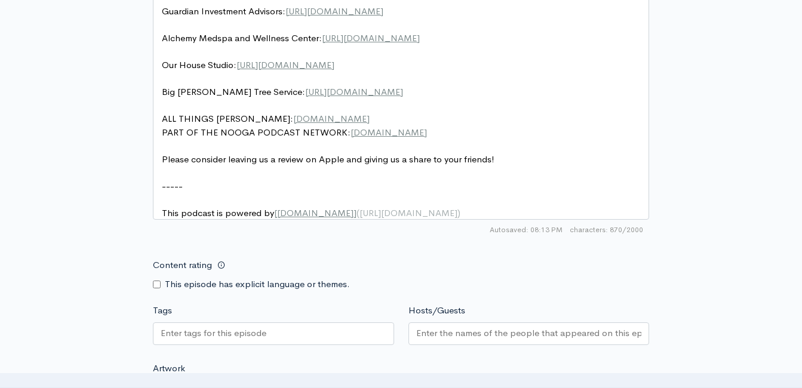
scroll to position [1142, 0]
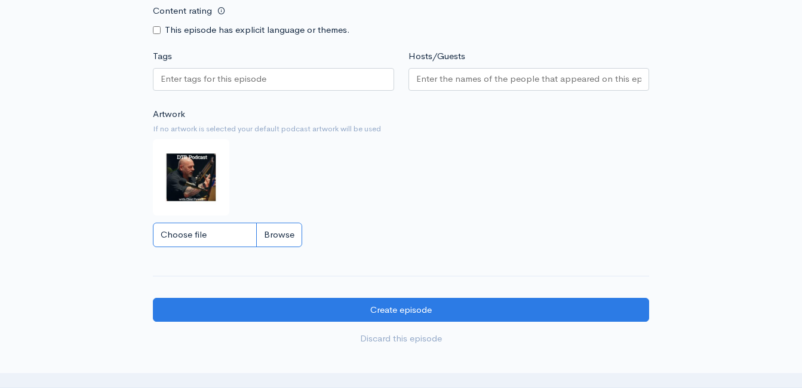
click at [282, 234] on input "Choose file" at bounding box center [227, 235] width 149 height 24
type input "C:\fakepath\363387805_725767299354491_452730931762762825_n.jpg"
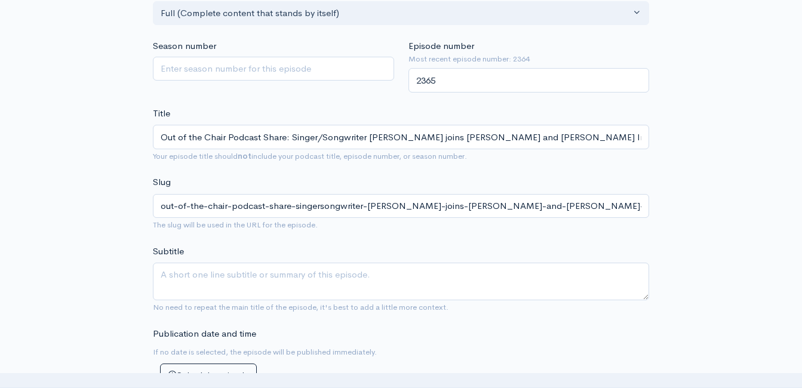
scroll to position [127, 0]
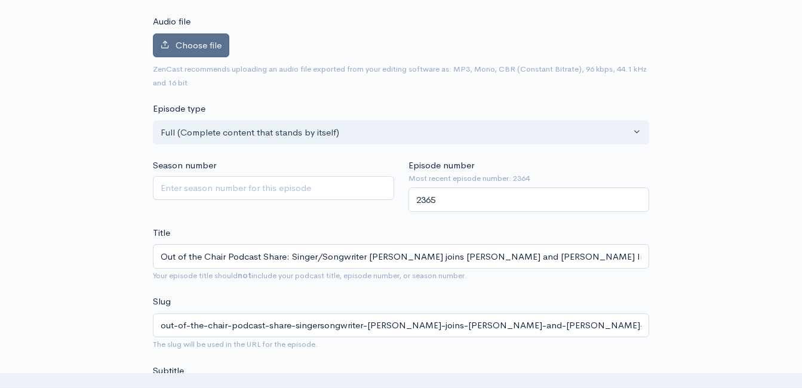
click at [208, 49] on span "Choose file" at bounding box center [199, 44] width 46 height 11
click at [0, 0] on input "Choose file" at bounding box center [0, 0] width 0 height 0
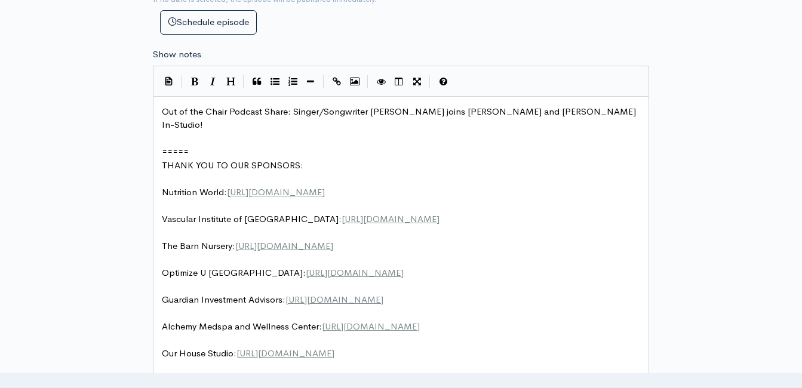
scroll to position [605, 0]
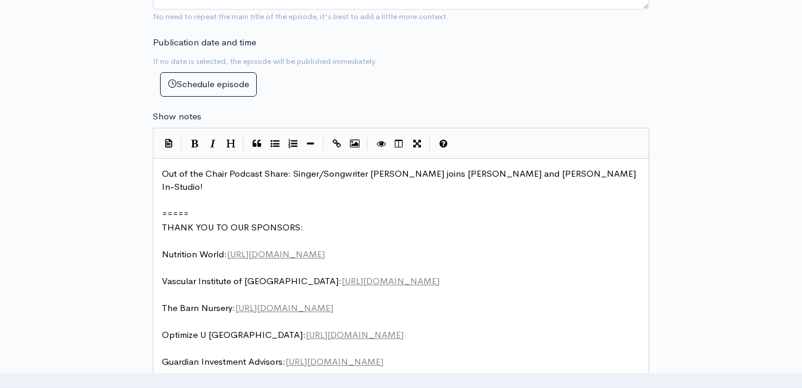
click at [585, 171] on pre "Out of the Chair Podcast Share: Singer/Songwriter Larry Fleet joins Matt Patty …" at bounding box center [405, 180] width 492 height 27
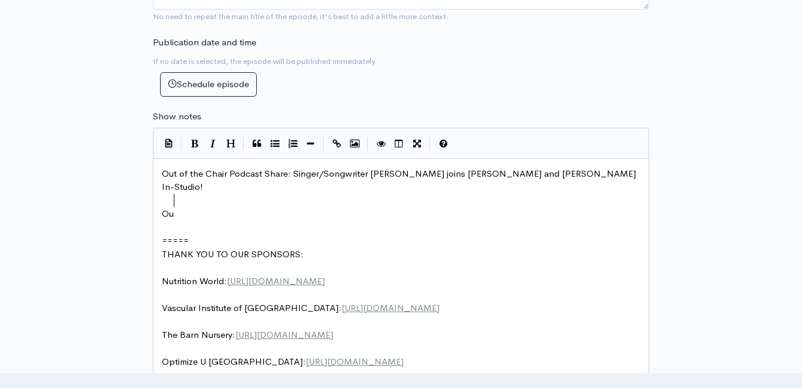
scroll to position [4, 15]
type textarea "Our"
type textarea "Local Beard:"
type textarea "​"
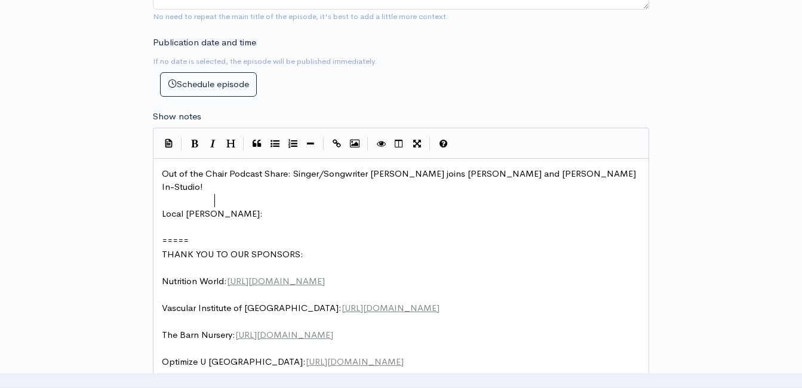
scroll to position [0, 0]
paste textarea
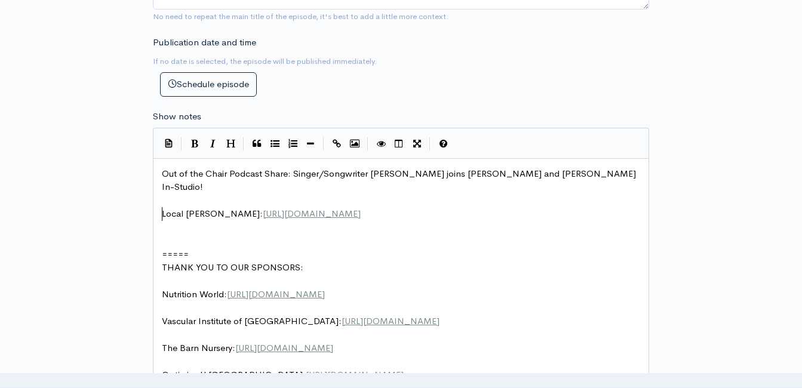
type textarea "O"
type textarea "ut of"
type textarea "Larry Fleet you"
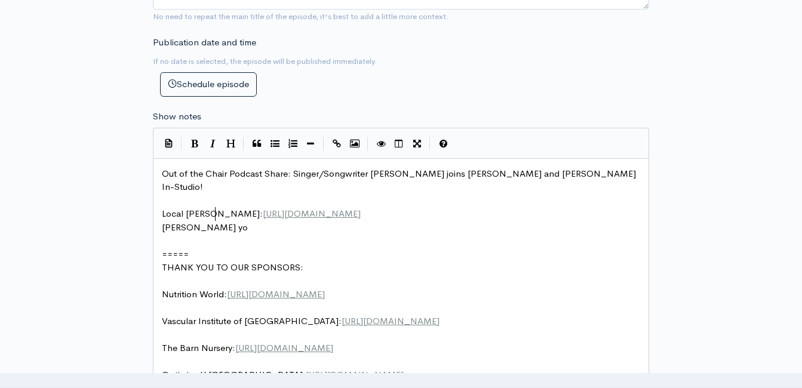
scroll to position [4, 58]
type textarea "Y"
type textarea ":"
type textarea "​"
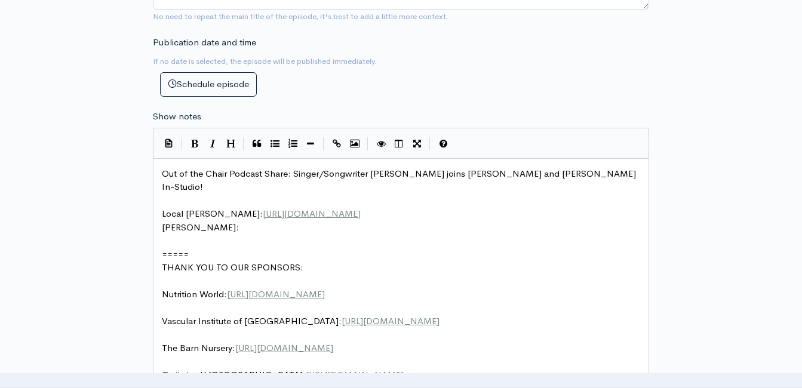
scroll to position [0, 0]
type textarea "tps://www.larryfleet.com/"
type textarea "www.larryfleet.com"
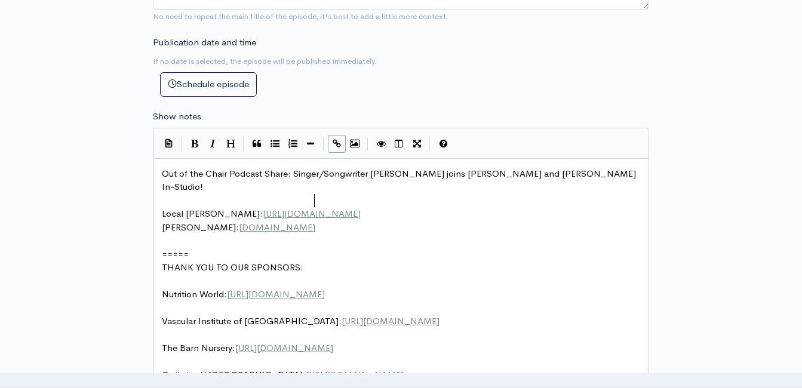
click at [324, 207] on pre "Local Beard: https://localbeard.com/" at bounding box center [405, 214] width 492 height 14
type textarea "www.localbeard.com"
click at [328, 221] on pre "Larry Fleet: www.larryfleet.com" at bounding box center [405, 228] width 492 height 14
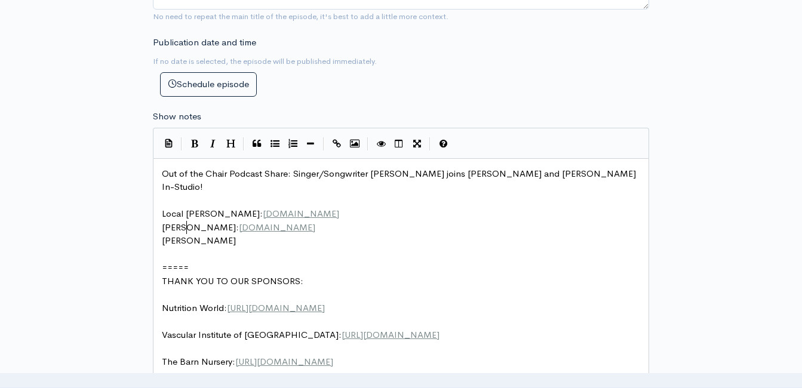
type textarea "Larry fl"
type textarea "Fleet YouTube:"
type textarea "​"
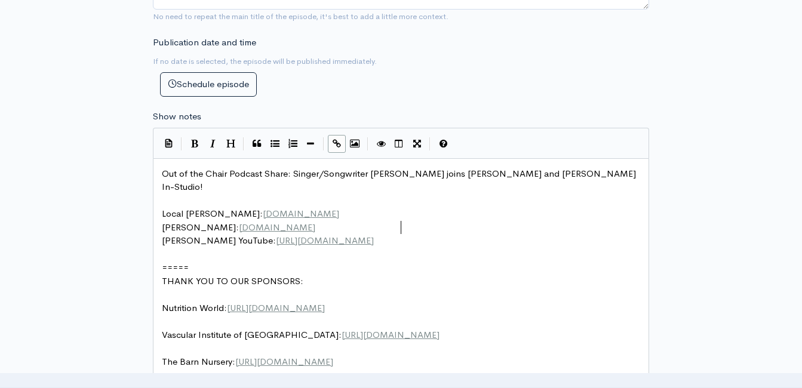
click at [570, 178] on pre "Out of the Chair Podcast Share: Singer/Songwriter Larry Fleet joins Matt Patty …" at bounding box center [405, 180] width 492 height 27
type textarea "What a fu"
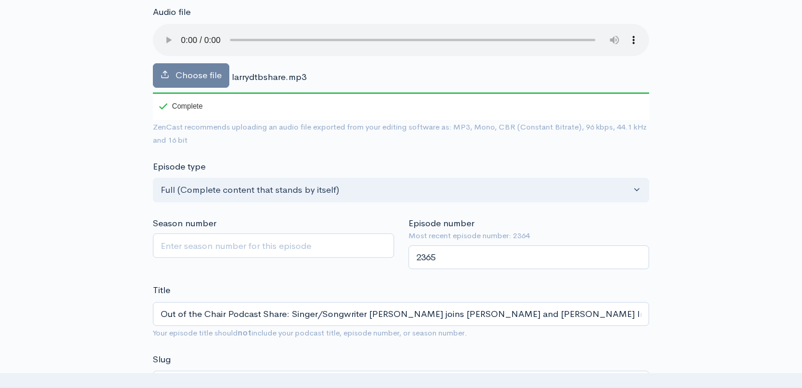
scroll to position [127, 0]
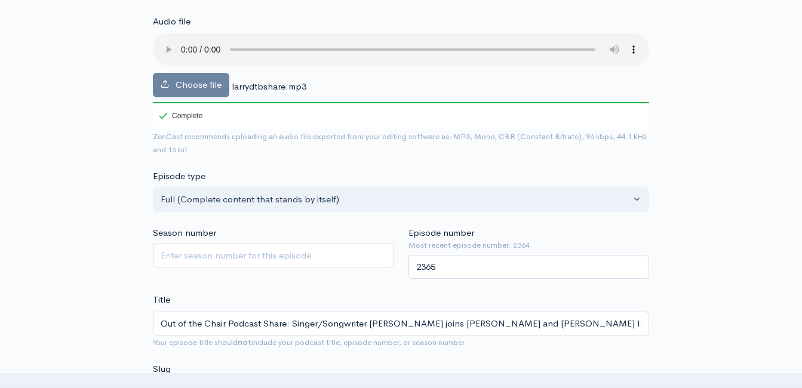
type textarea "great conversation!"
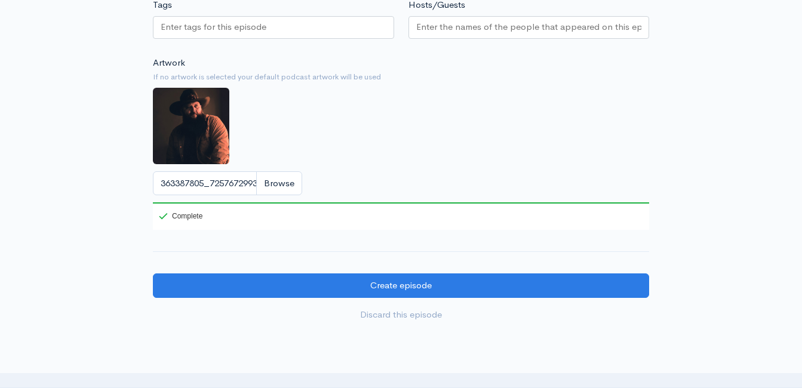
scroll to position [1432, 0]
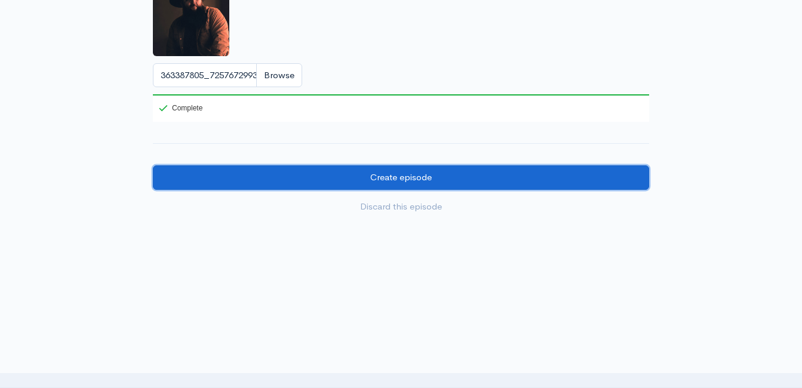
click at [404, 185] on input "Create episode" at bounding box center [401, 177] width 496 height 24
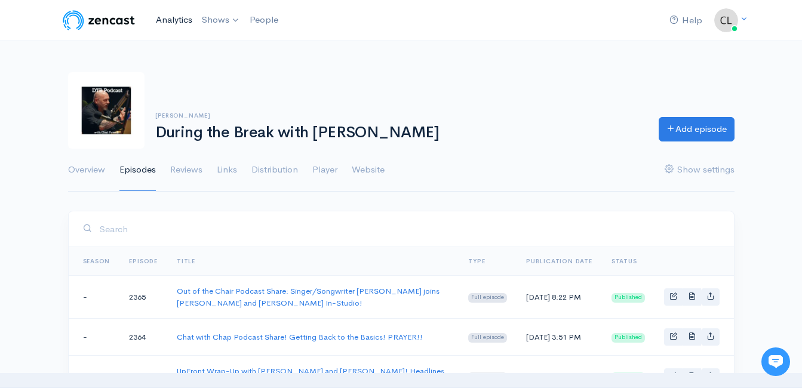
click at [184, 9] on link "Analytics" at bounding box center [174, 20] width 46 height 26
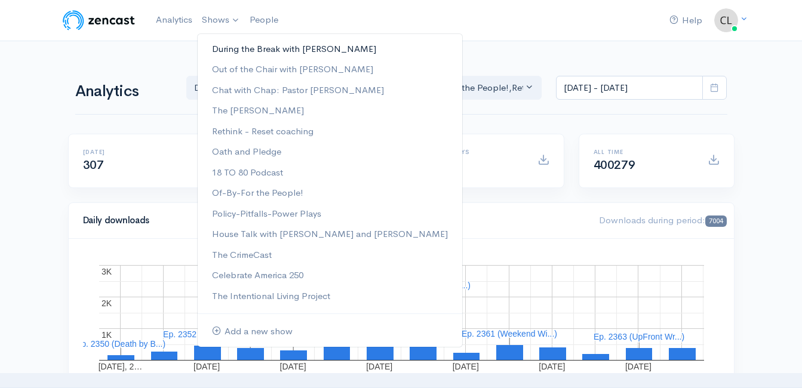
click at [226, 50] on link "During the Break with [PERSON_NAME]" at bounding box center [330, 49] width 265 height 21
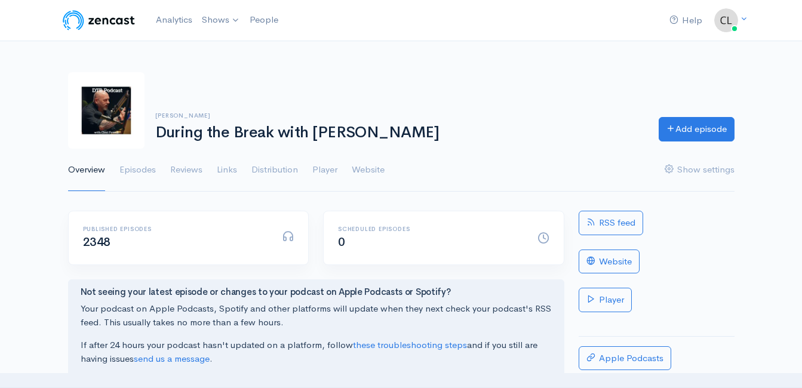
click at [648, 252] on div "RSS feed Website Player Apple Podcasts Spotify Podcasts" at bounding box center [656, 394] width 170 height 367
click at [637, 256] on link "Website" at bounding box center [609, 262] width 61 height 24
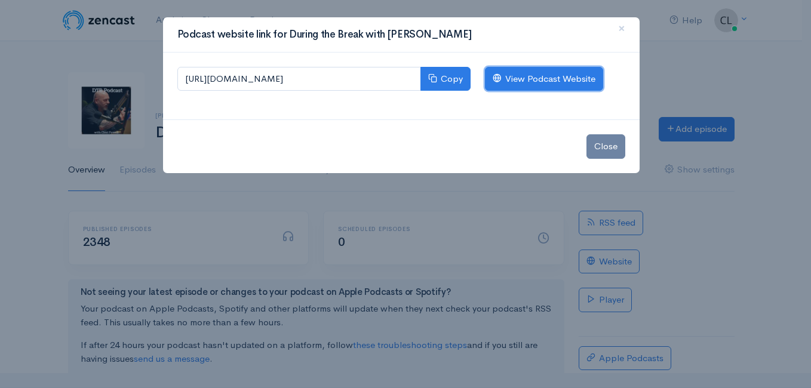
click at [520, 79] on link "View Podcast Website" at bounding box center [544, 79] width 118 height 24
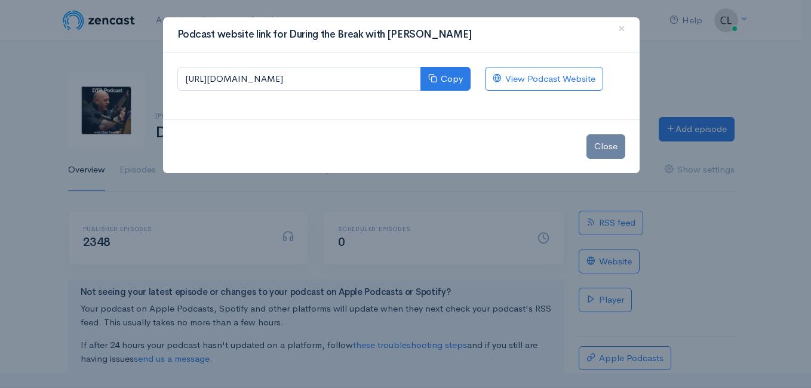
click at [81, 47] on div "Podcast website link for During the Break with Clint Powell × https://during-th…" at bounding box center [405, 194] width 811 height 388
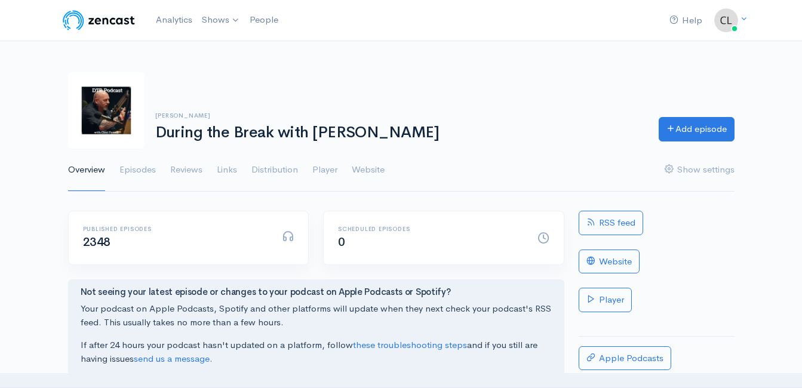
click at [186, 22] on link "Analytics" at bounding box center [174, 20] width 46 height 26
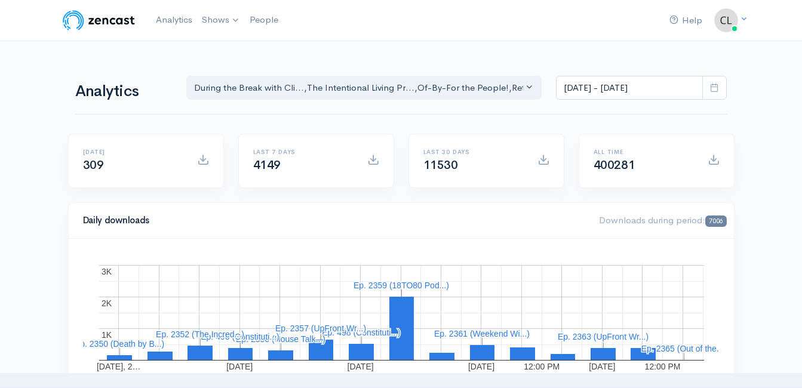
click at [475, 41] on nav "Help Notifications View all Your profile Team settings Default team Current Log…" at bounding box center [401, 20] width 802 height 41
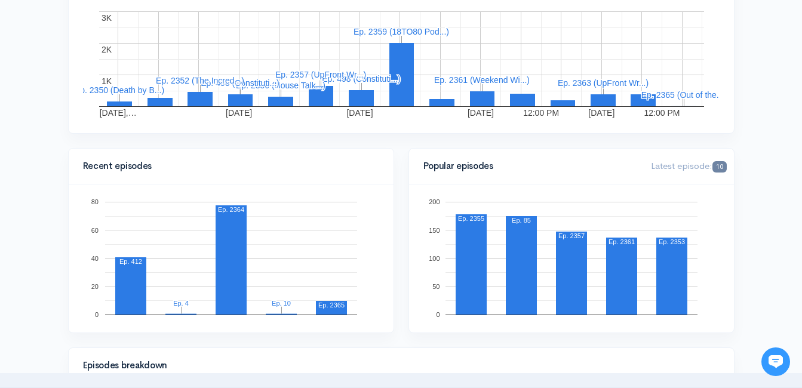
scroll to position [358, 0]
